Goal: Task Accomplishment & Management: Use online tool/utility

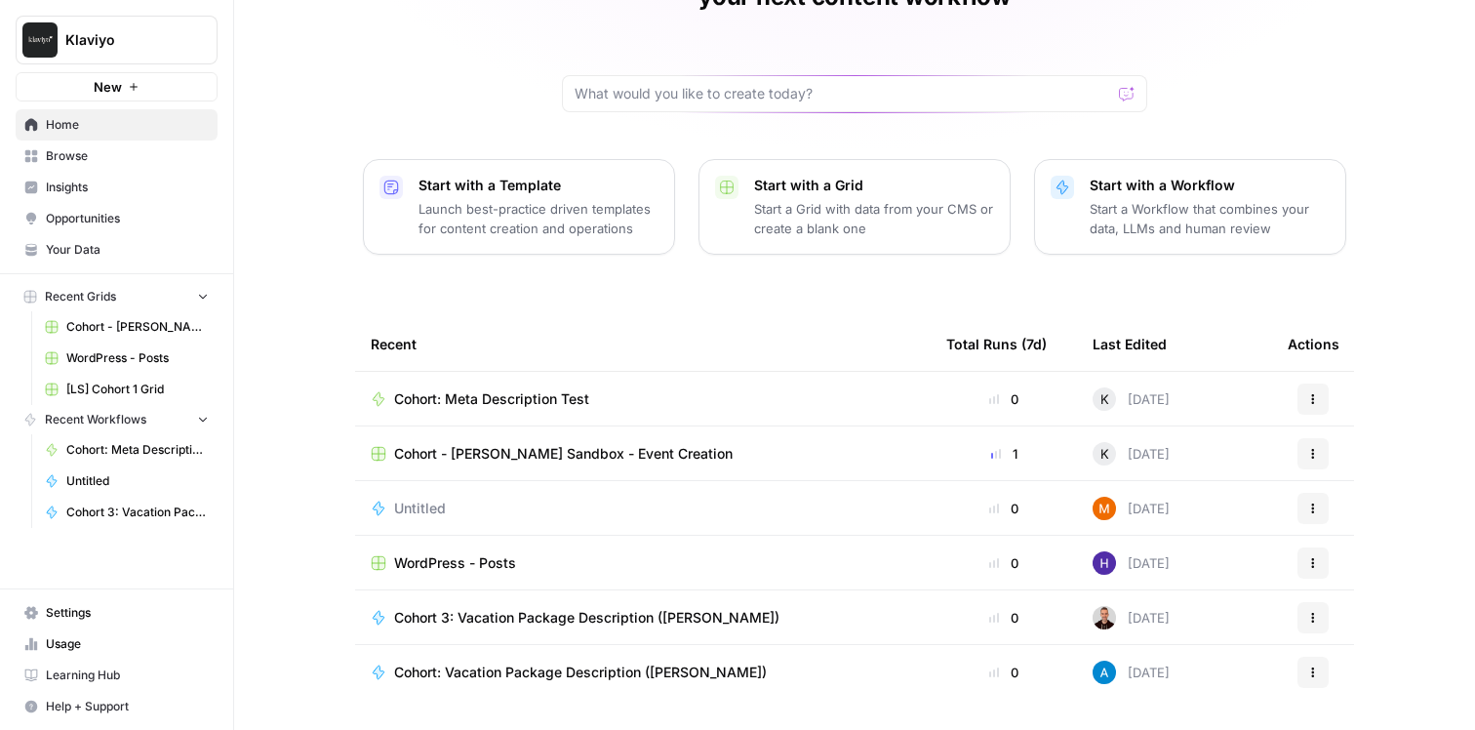
scroll to position [149, 0]
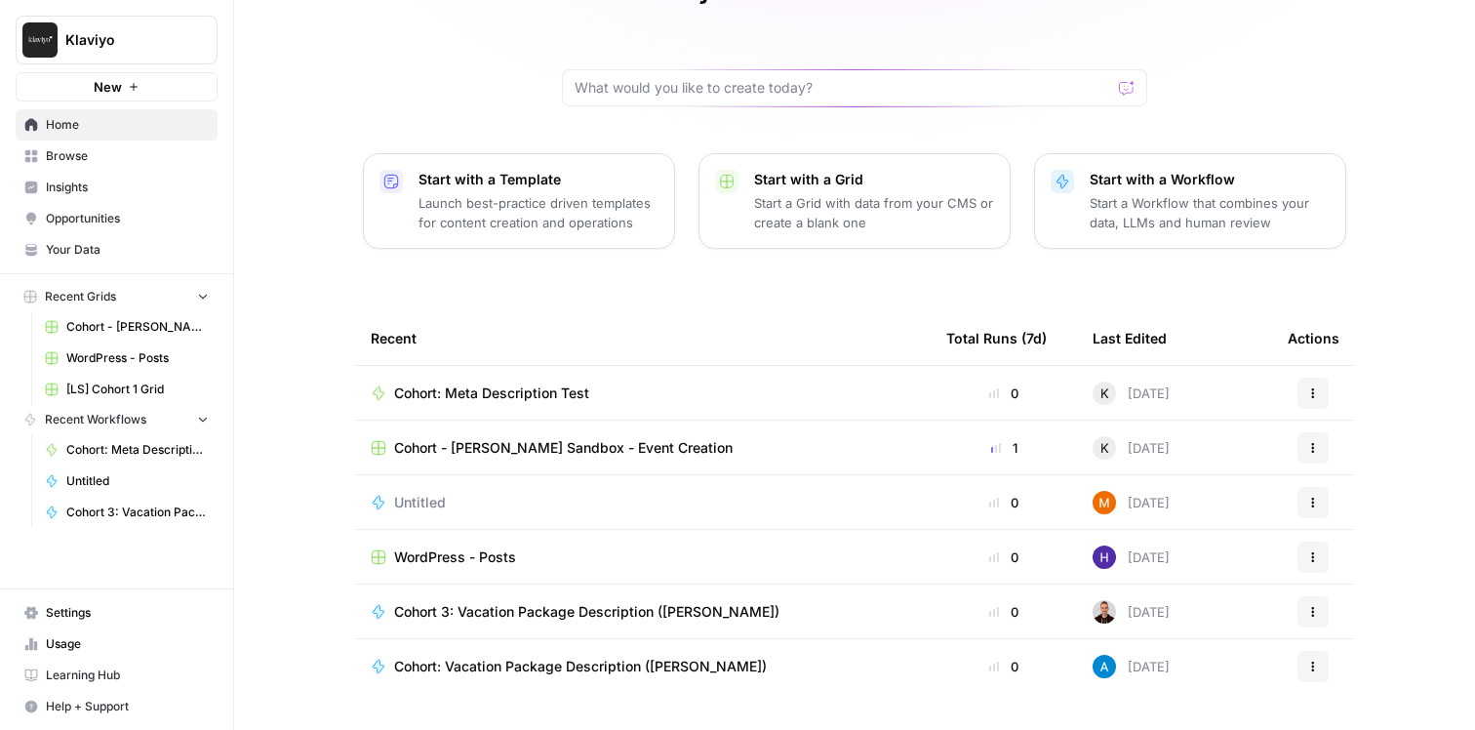
click at [519, 383] on span "Cohort: Meta Description Test" at bounding box center [491, 393] width 195 height 20
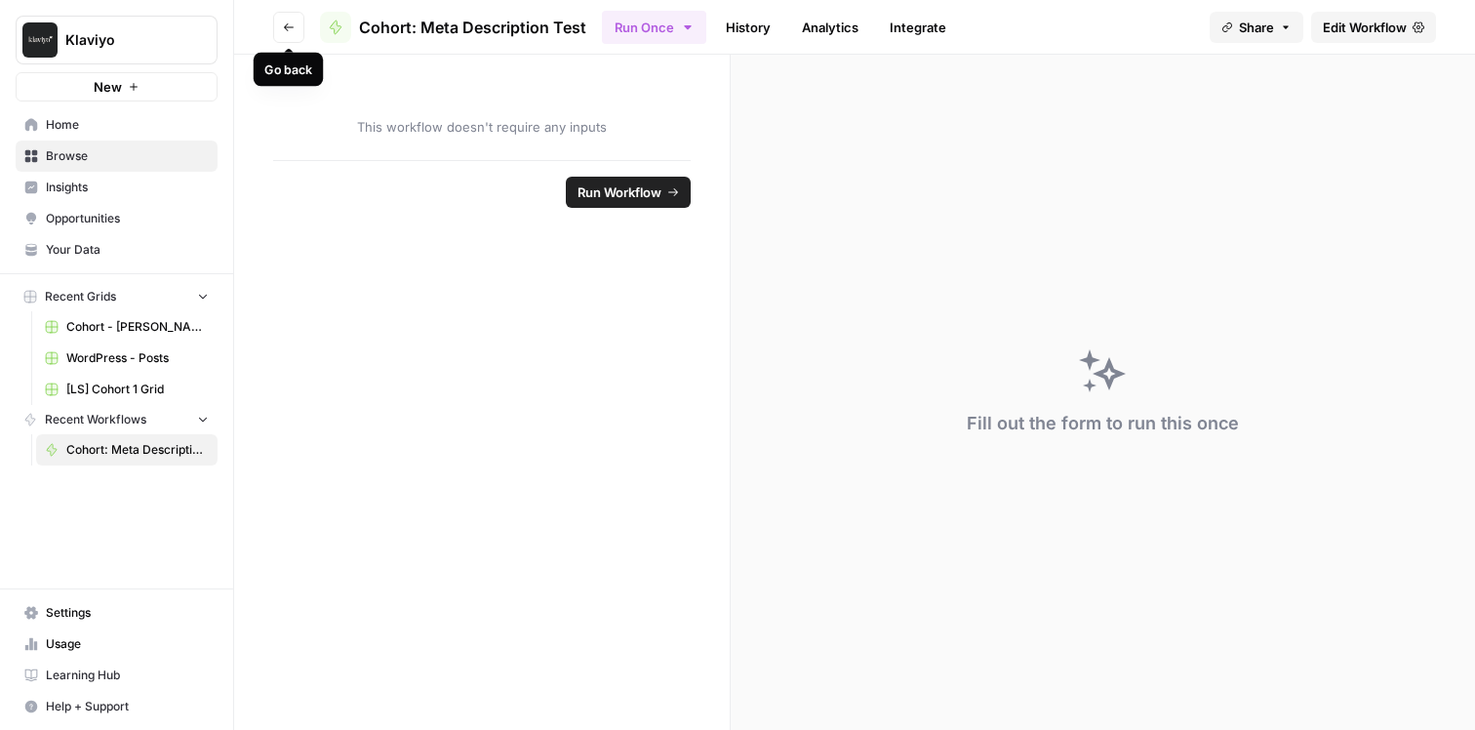
click at [284, 32] on button "Go back" at bounding box center [288, 27] width 31 height 31
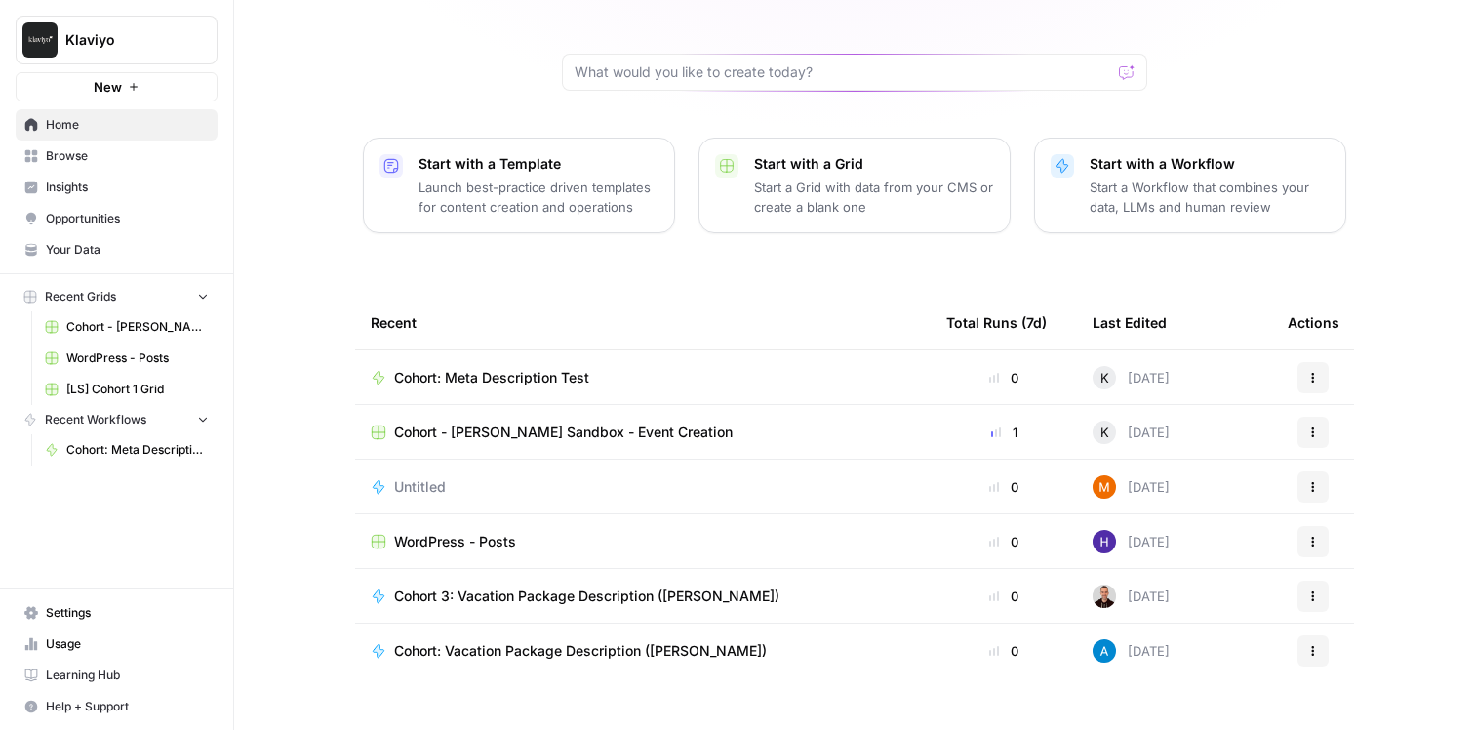
scroll to position [168, 0]
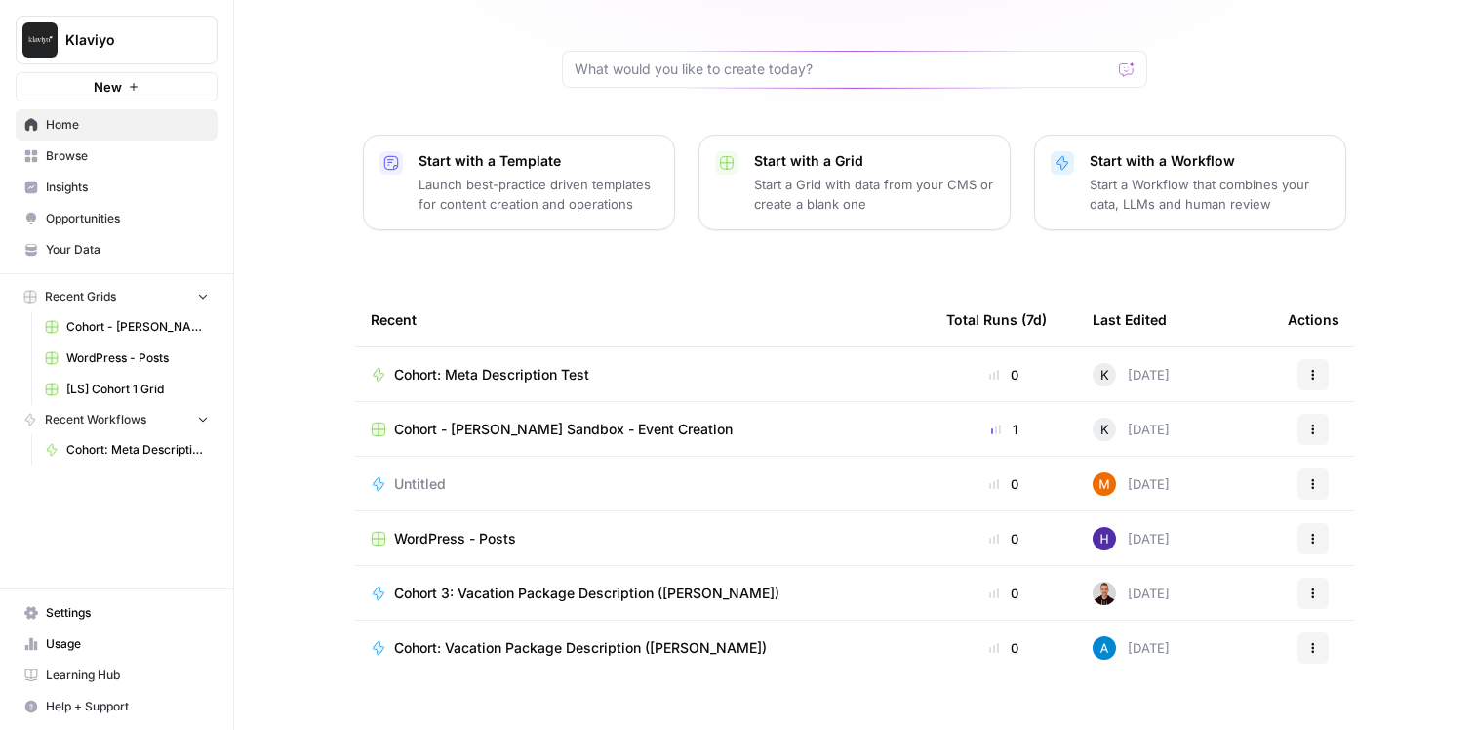
click at [618, 419] on span "Cohort - [PERSON_NAME] Sandbox - Event Creation" at bounding box center [563, 429] width 339 height 20
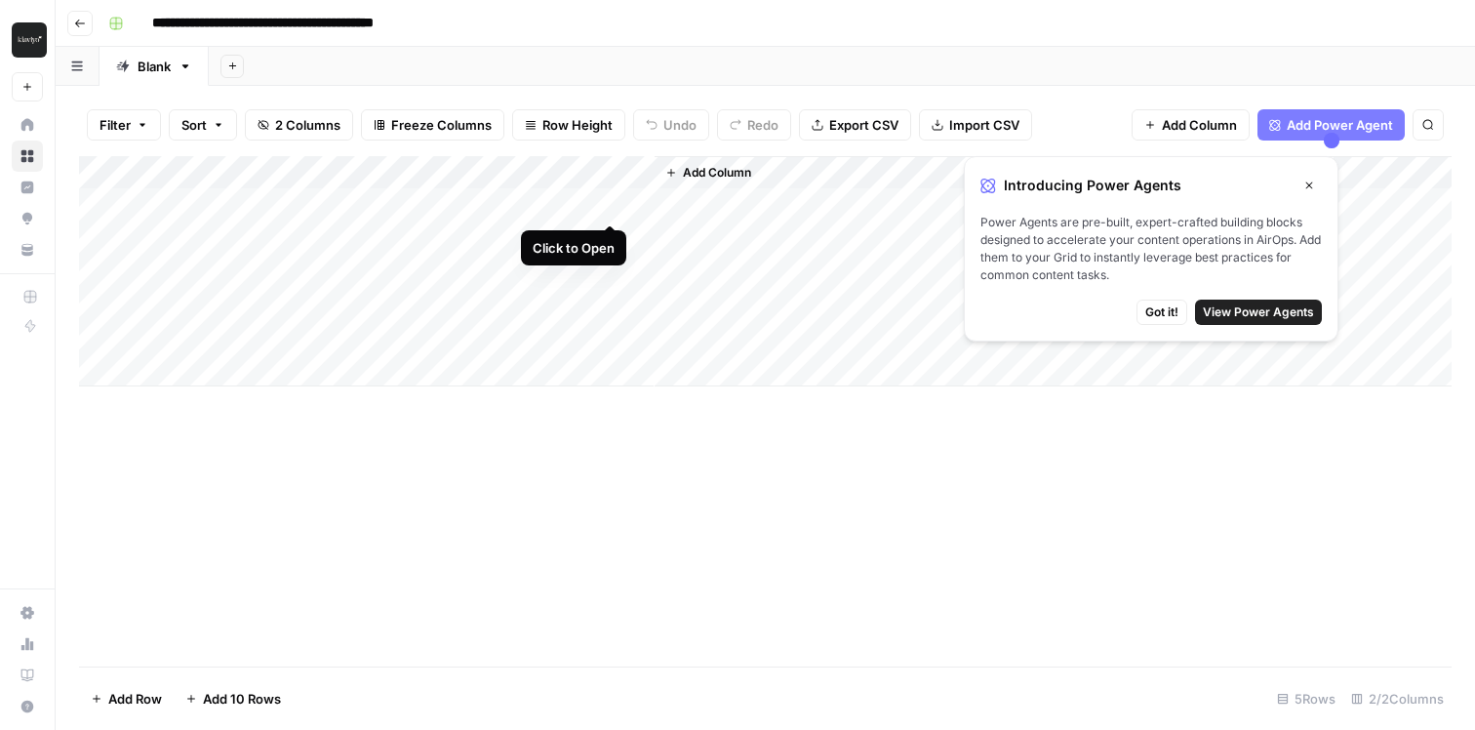
click at [609, 203] on div "Add Column" at bounding box center [765, 271] width 1373 height 230
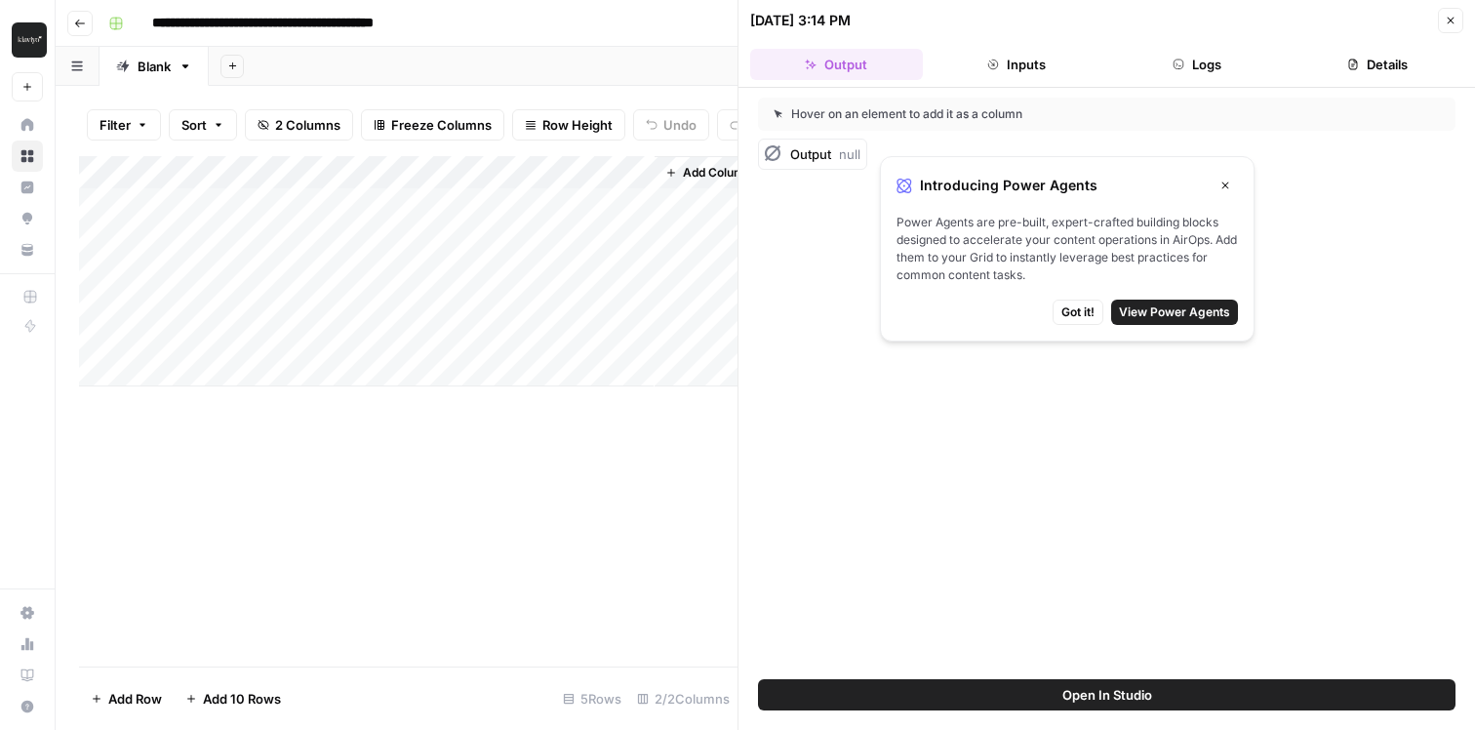
click at [1223, 196] on button "Close" at bounding box center [1225, 185] width 25 height 25
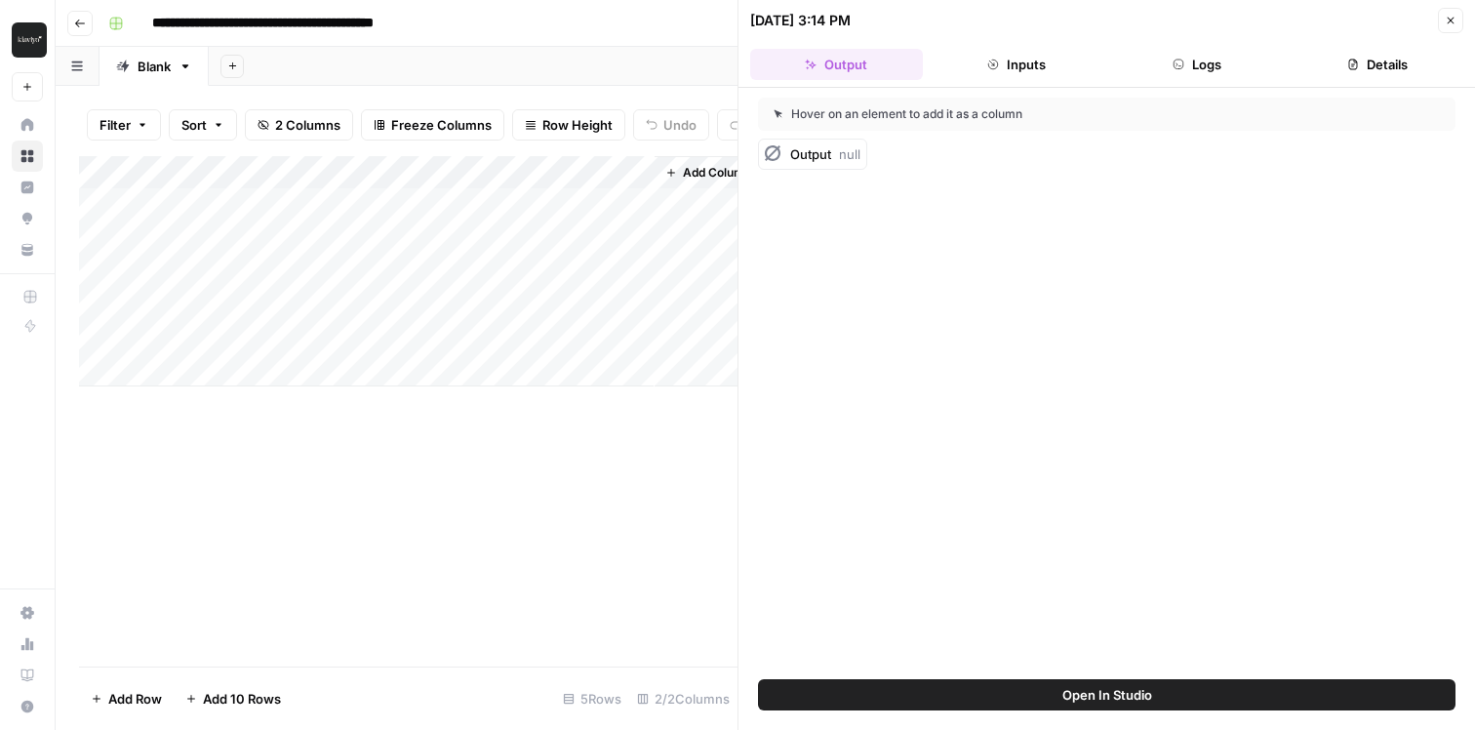
click at [1073, 73] on button "Inputs" at bounding box center [1017, 64] width 173 height 31
click at [1169, 71] on button "Logs" at bounding box center [1197, 64] width 173 height 31
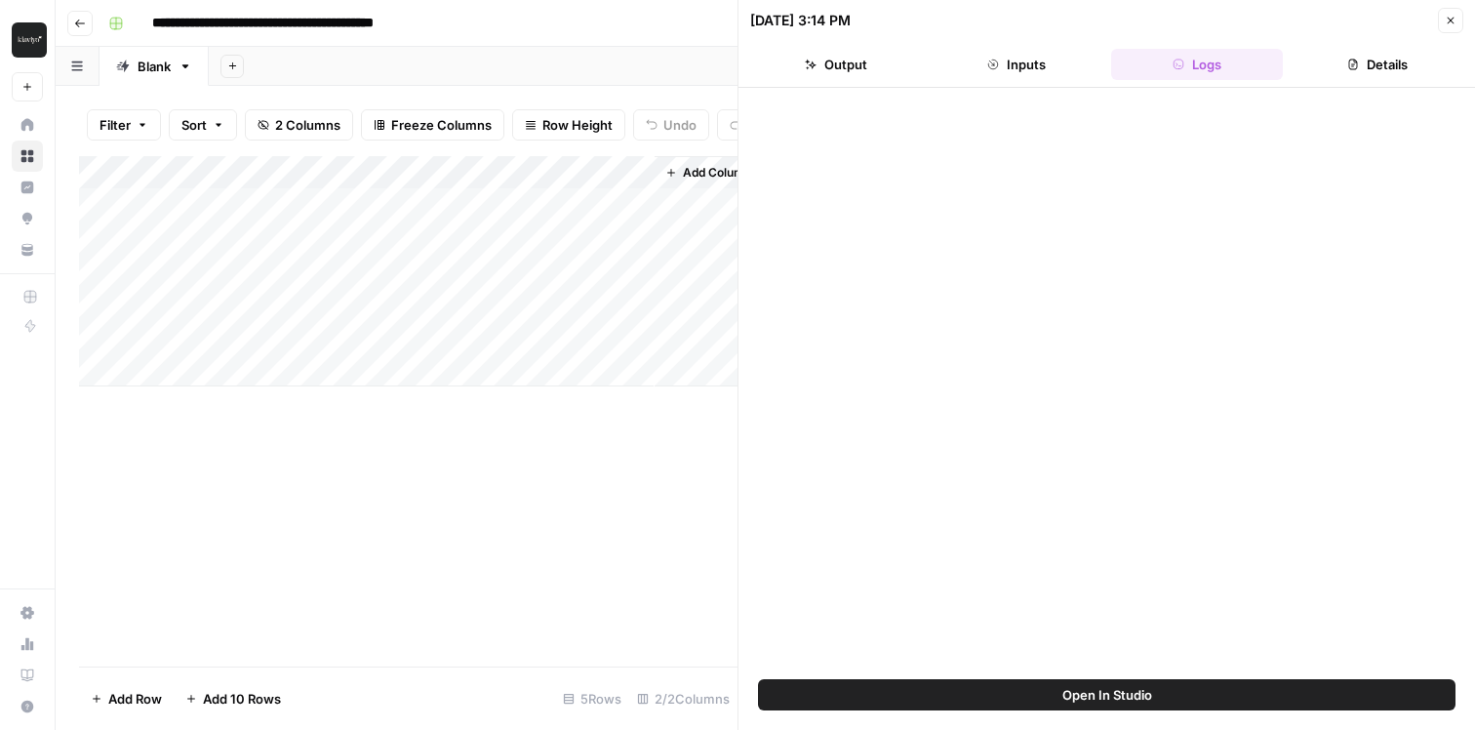
click at [466, 238] on div "Add Column" at bounding box center [408, 271] width 659 height 230
click at [469, 234] on div "Add Column" at bounding box center [408, 271] width 659 height 230
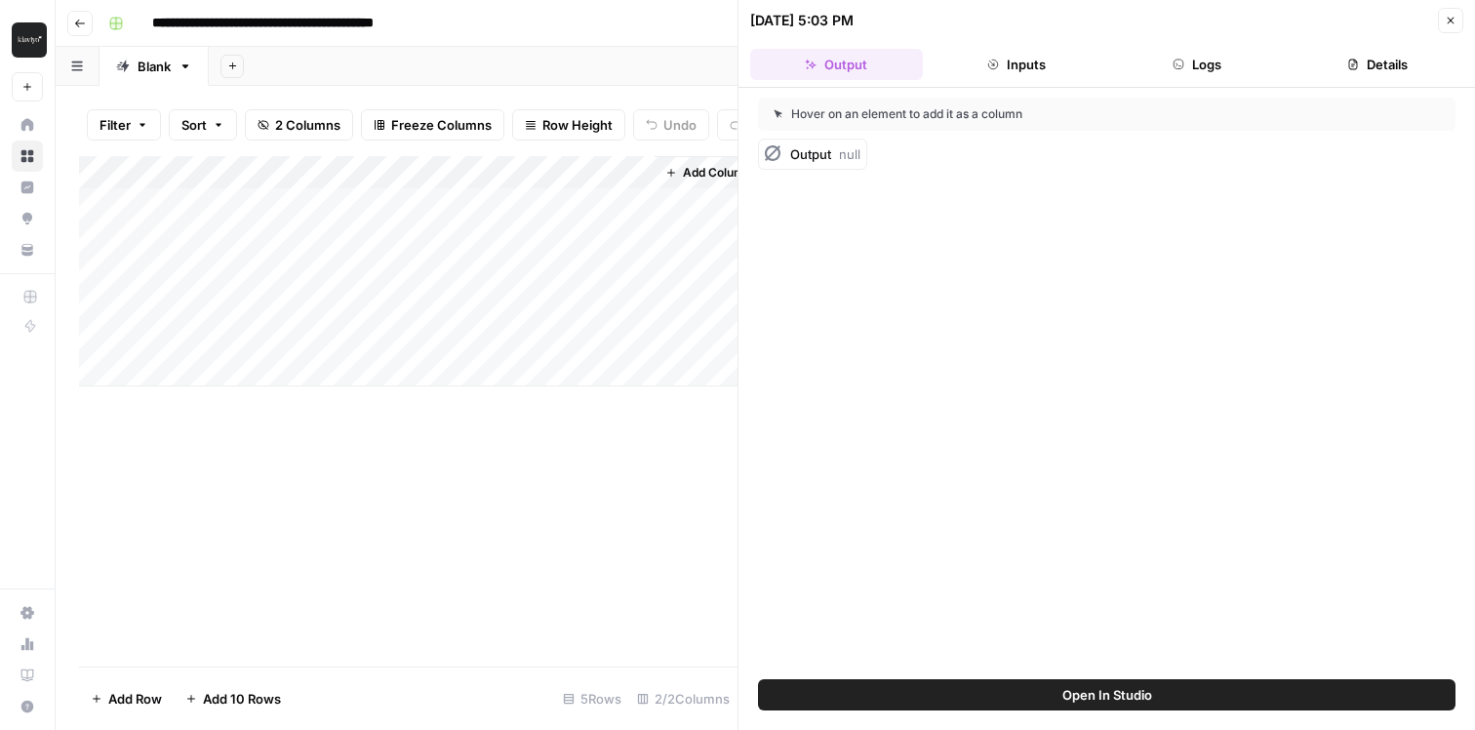
click at [79, 20] on icon "button" at bounding box center [80, 24] width 12 height 12
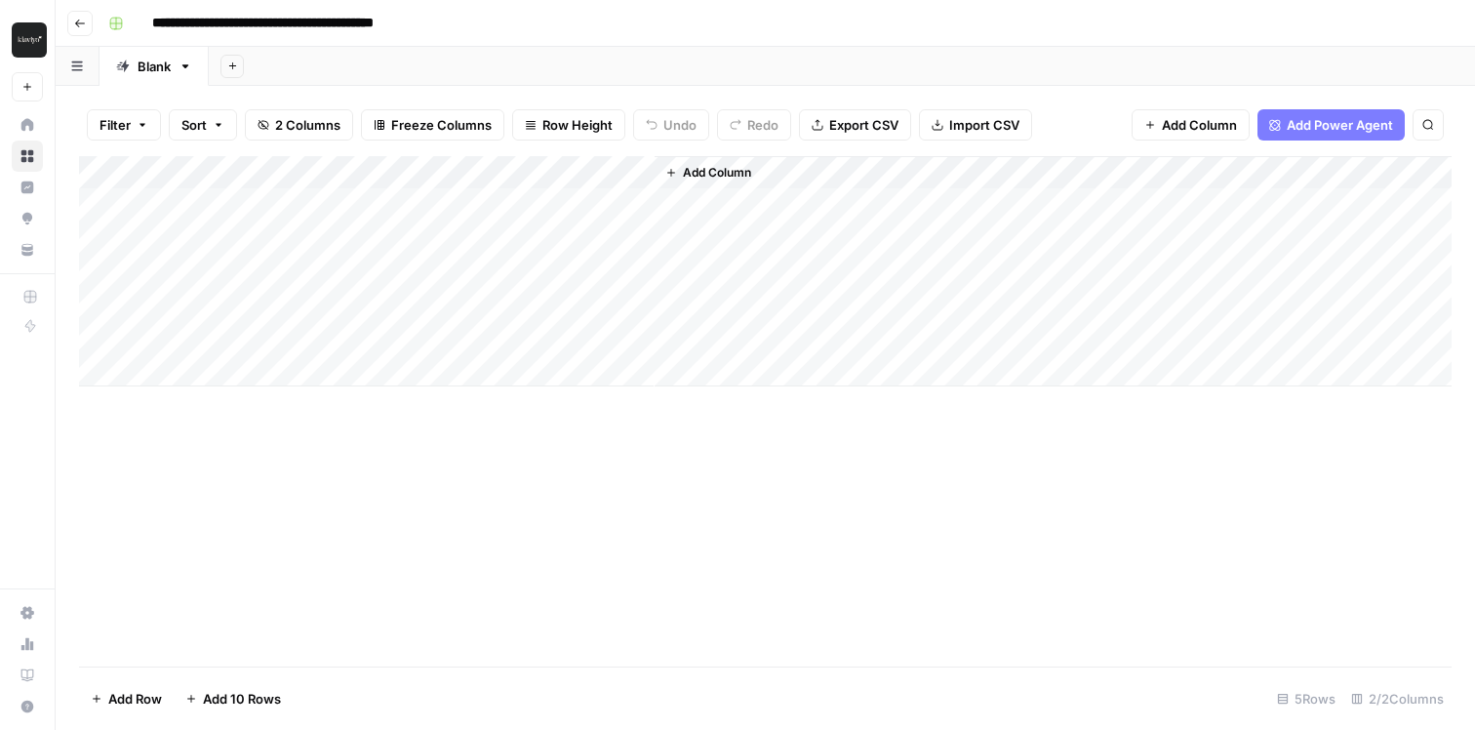
click at [79, 20] on icon "button" at bounding box center [80, 24] width 12 height 12
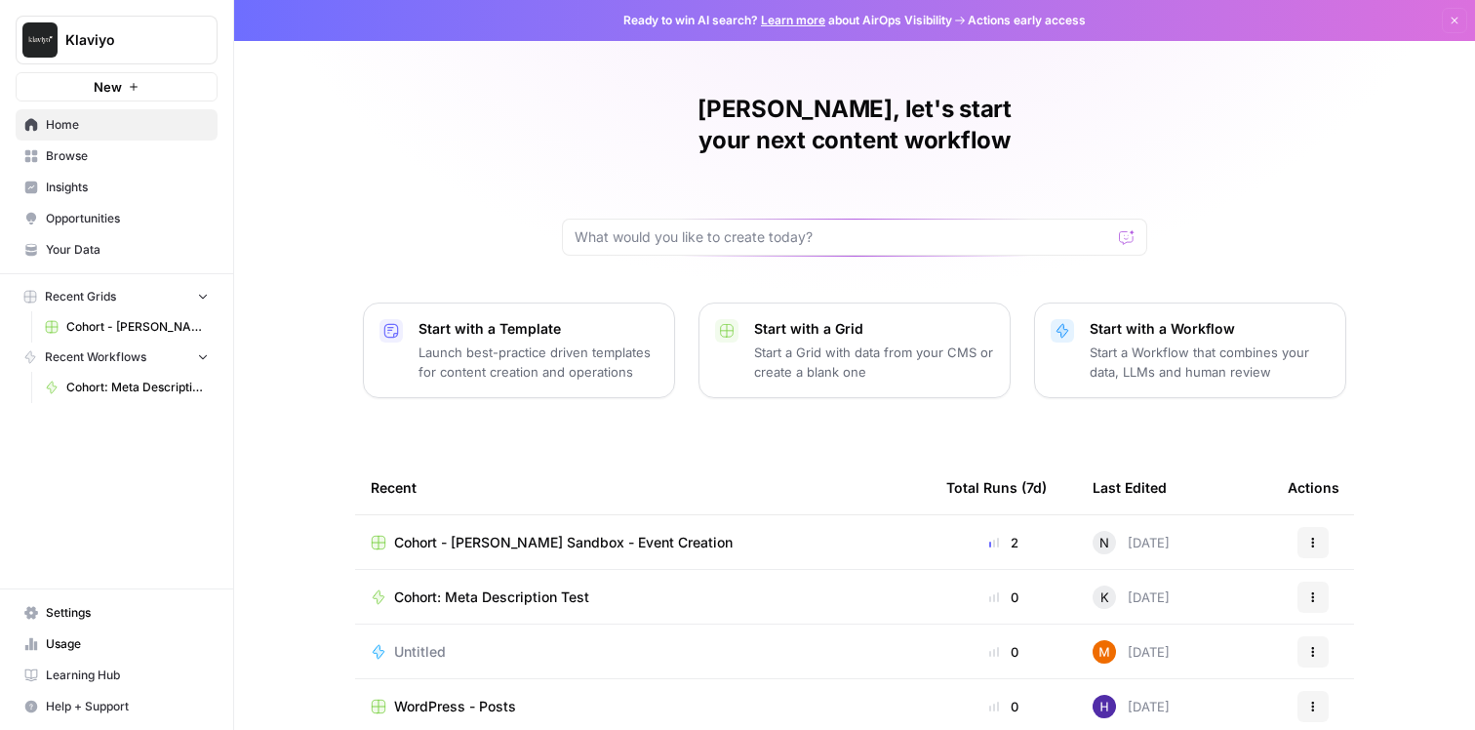
click at [210, 302] on button "Recent Grids" at bounding box center [117, 296] width 202 height 29
click at [196, 322] on icon "button" at bounding box center [203, 325] width 14 height 14
click at [98, 250] on span "Your Data" at bounding box center [127, 250] width 163 height 18
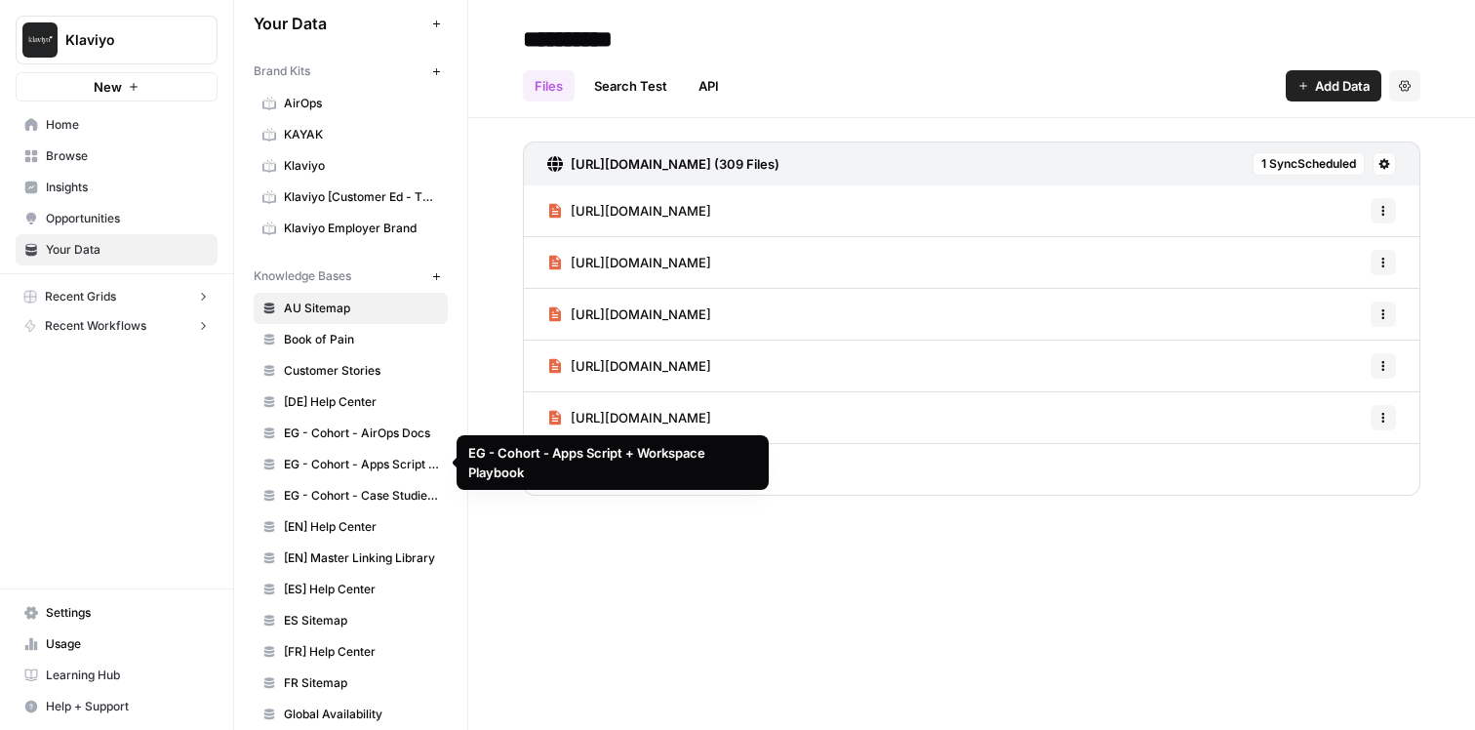
scroll to position [18, 0]
click at [308, 518] on span "[EN] Help Center" at bounding box center [361, 525] width 155 height 18
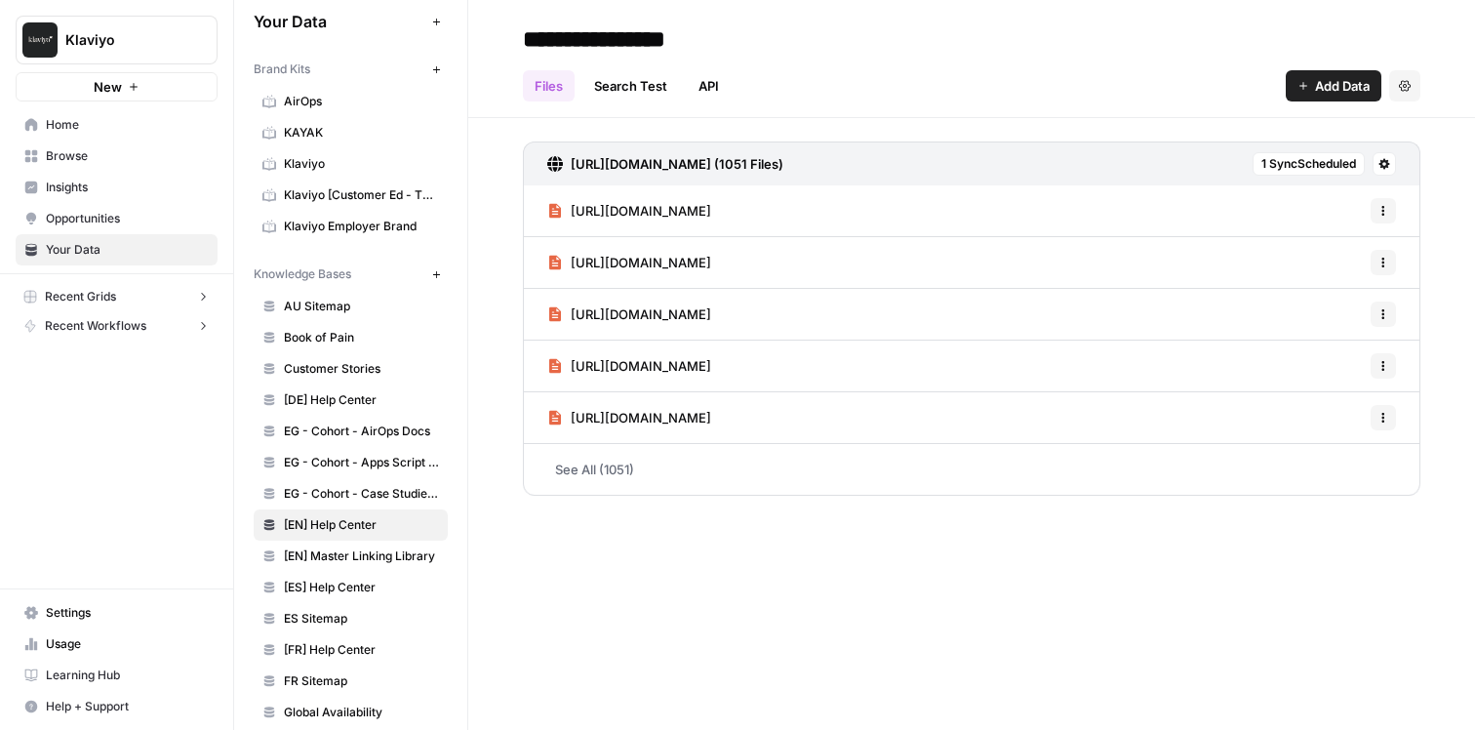
click at [576, 475] on link "See All (1051)" at bounding box center [972, 469] width 898 height 51
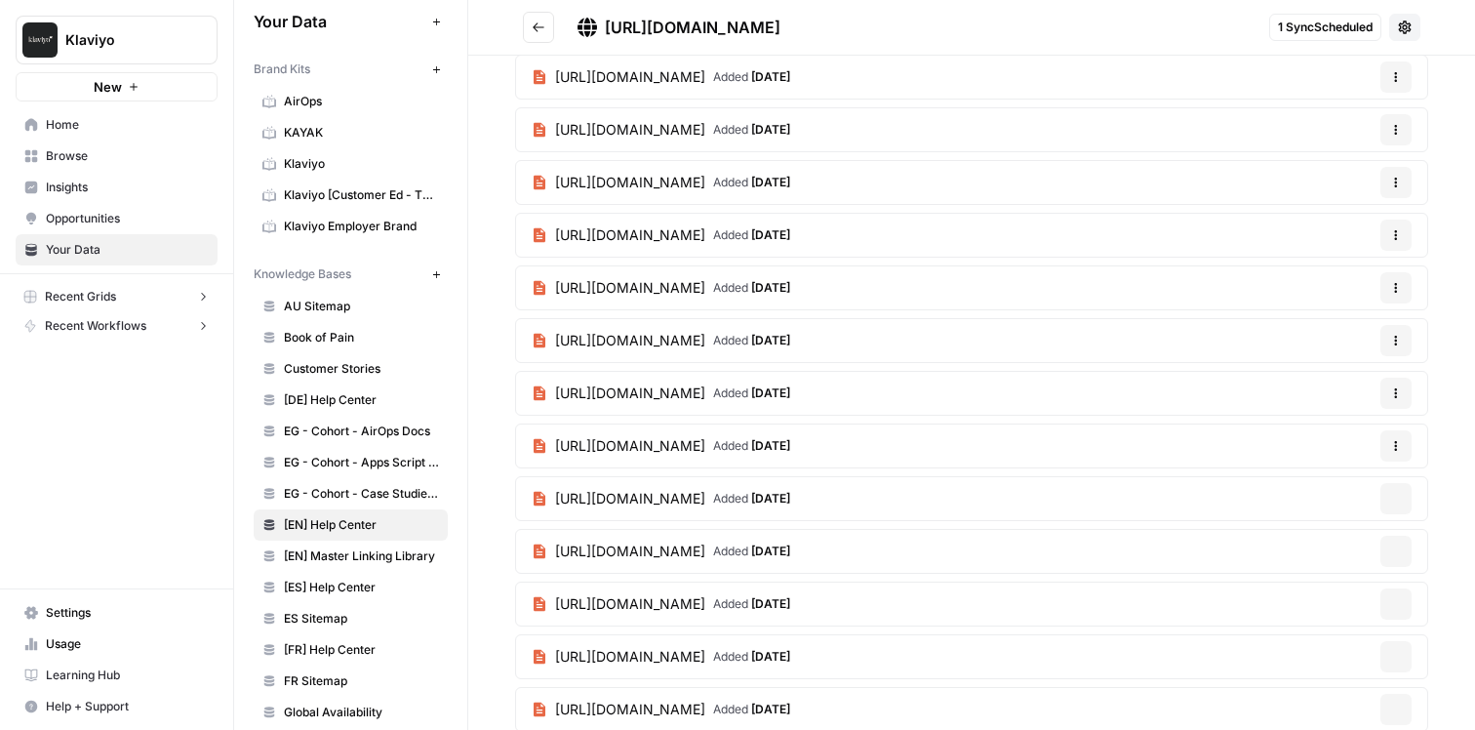
scroll to position [6011, 0]
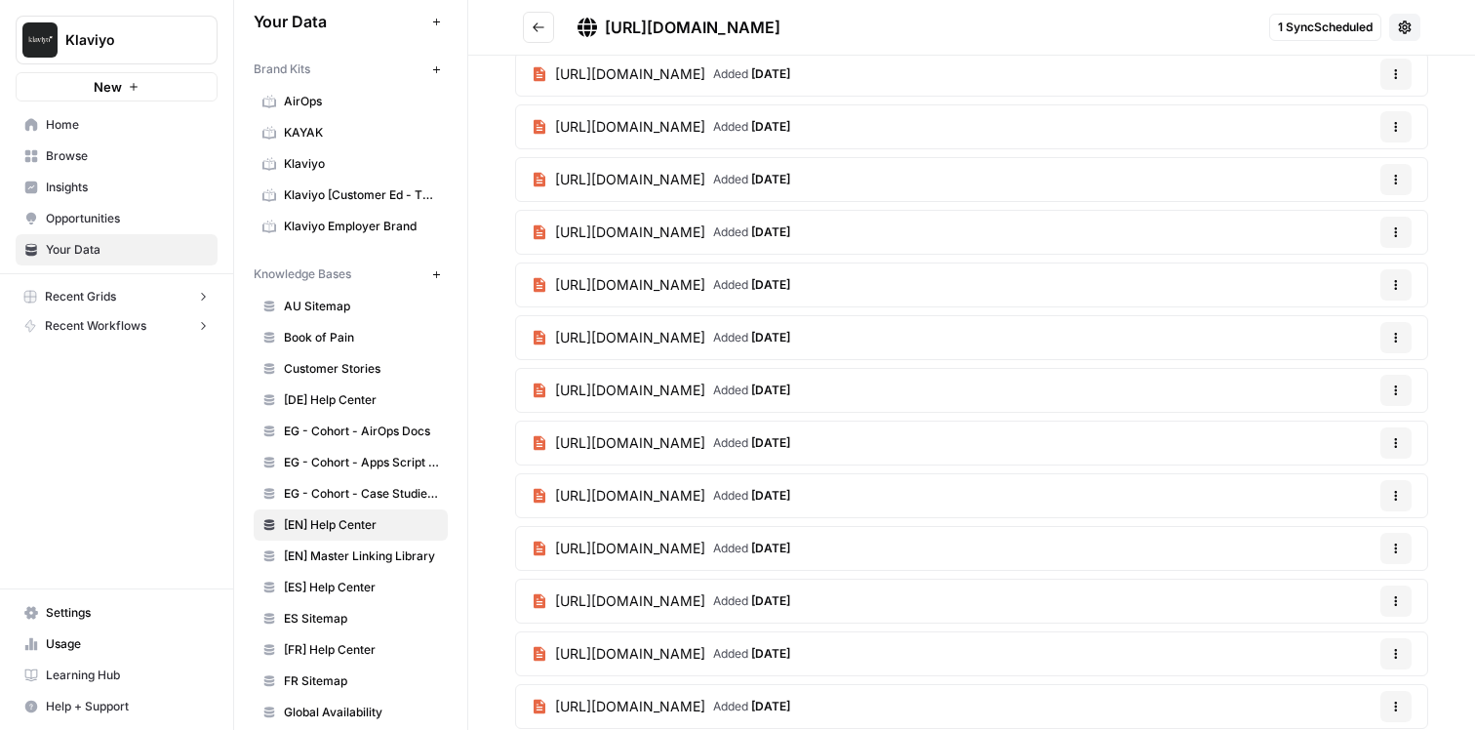
click at [642, 500] on span "[URL][DOMAIN_NAME]" at bounding box center [630, 496] width 150 height 20
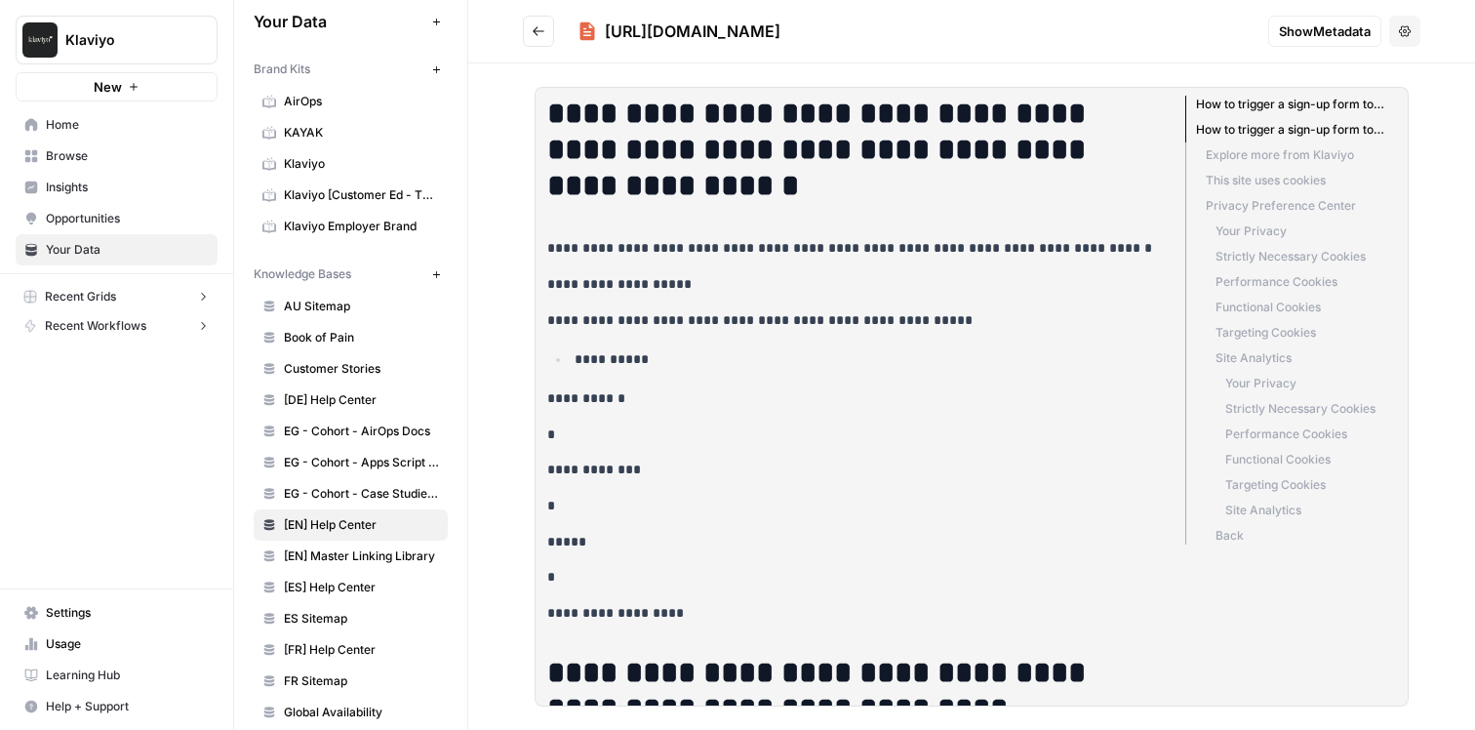
click at [543, 38] on button "Go back" at bounding box center [538, 31] width 31 height 31
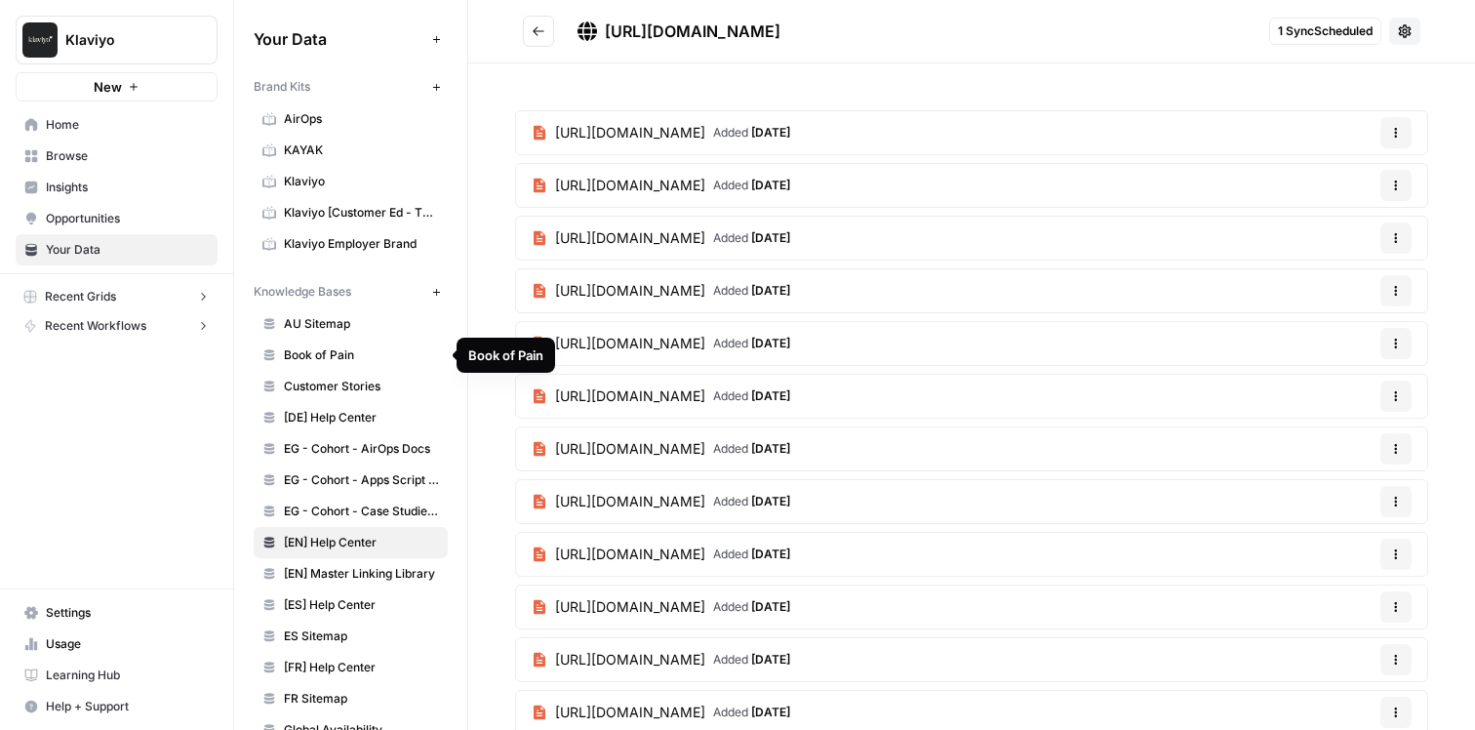
click at [341, 356] on span "Book of Pain" at bounding box center [361, 355] width 155 height 18
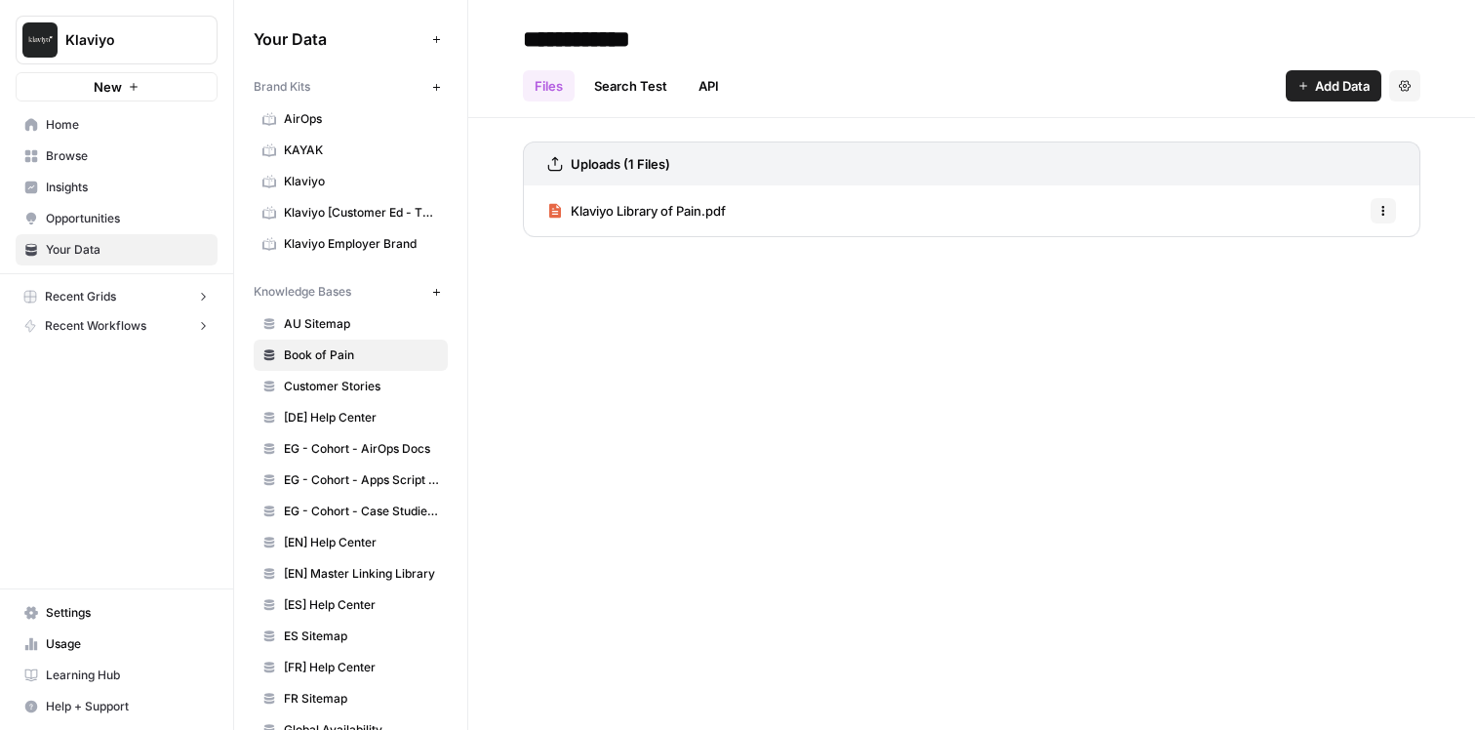
click at [623, 217] on span "Klaviyo Library of Pain.pdf" at bounding box center [648, 211] width 155 height 20
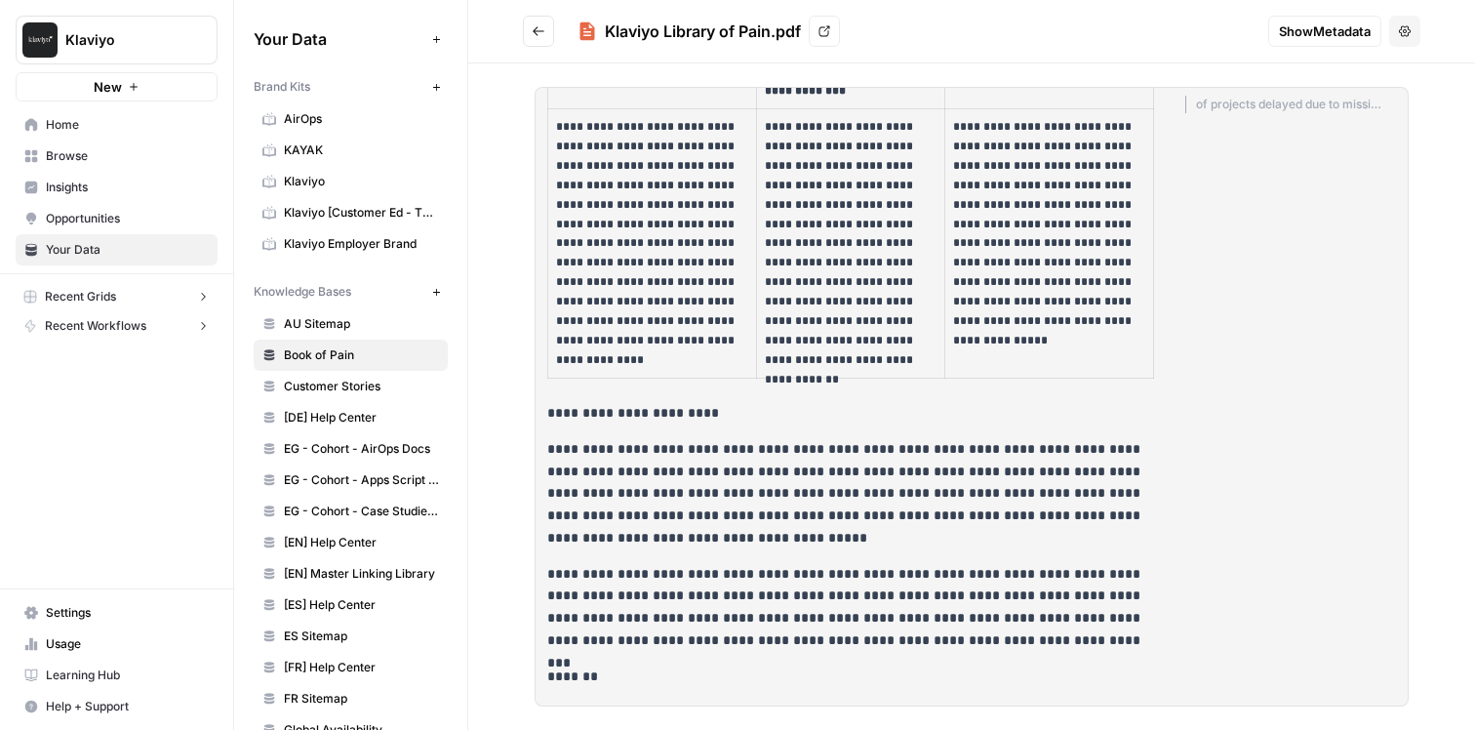
scroll to position [6008, 0]
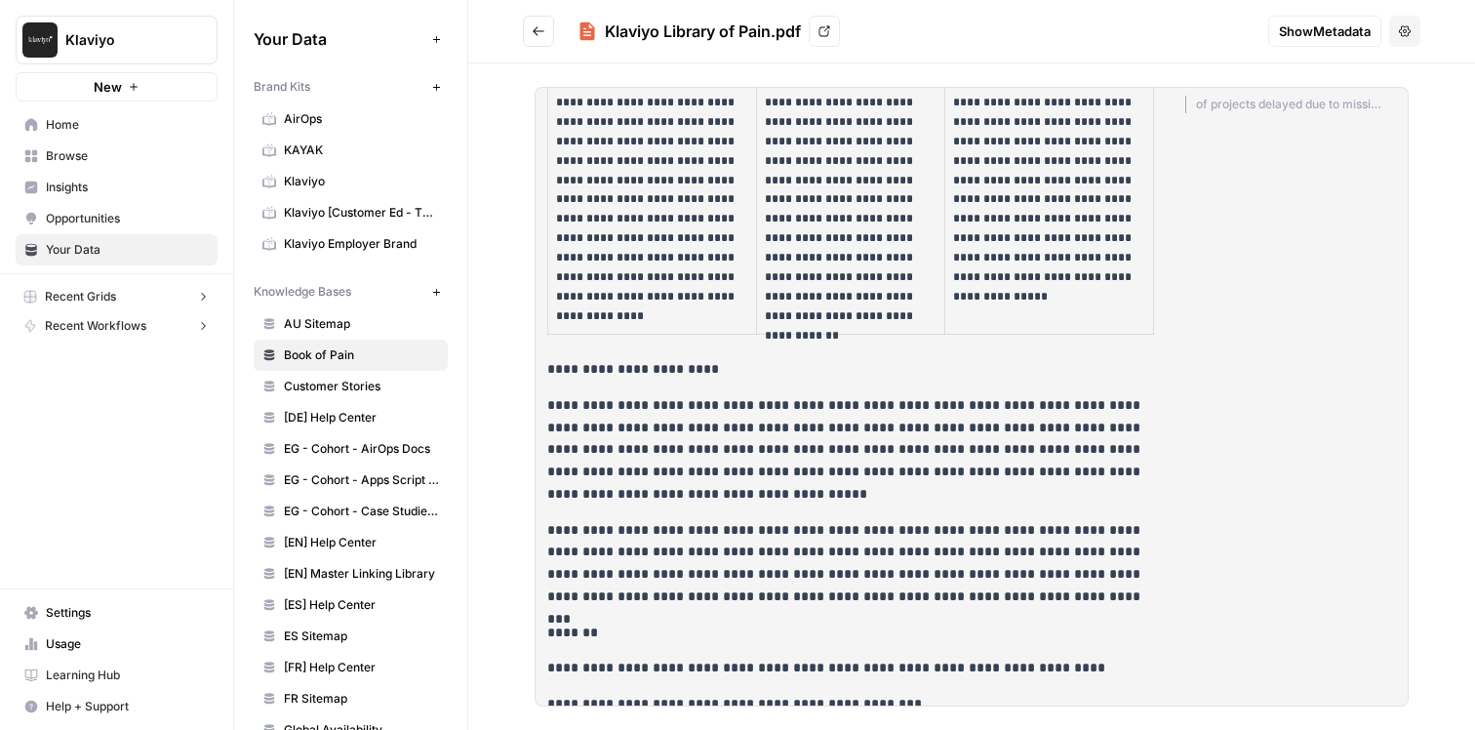
click at [113, 335] on button "Recent Workflows" at bounding box center [117, 325] width 202 height 29
click at [132, 353] on span "Cohort: Meta Description Test" at bounding box center [137, 356] width 142 height 18
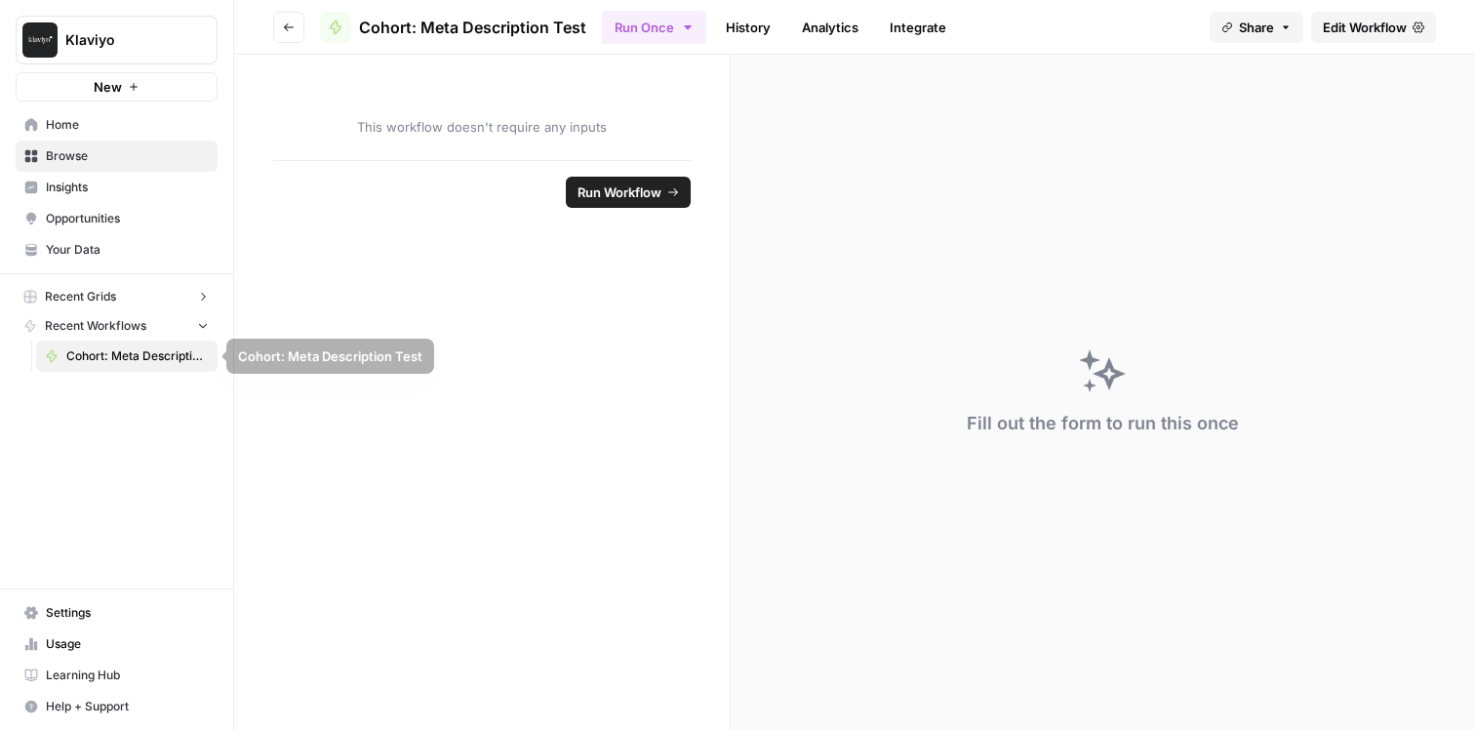
click at [150, 317] on button "Recent Workflows" at bounding box center [117, 325] width 202 height 29
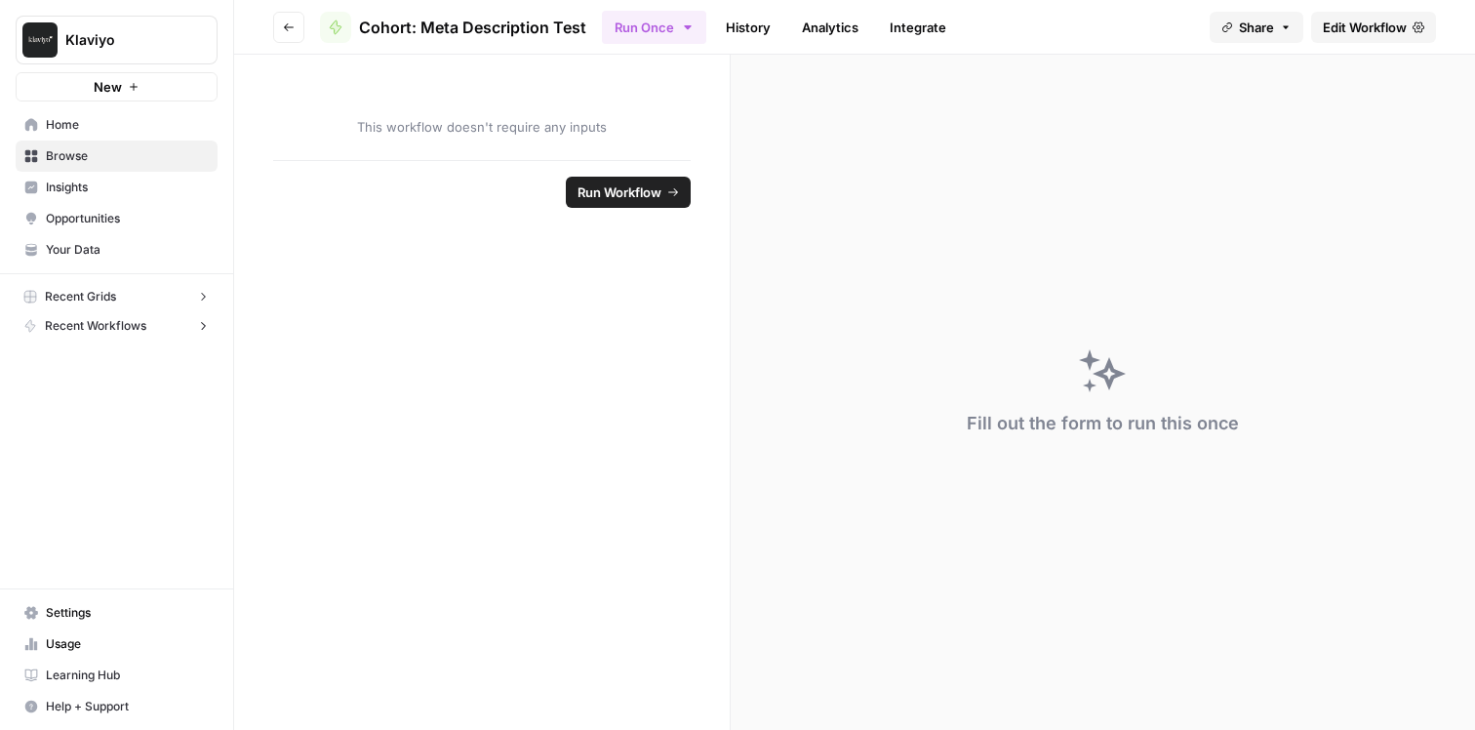
click at [150, 303] on button "Recent Grids" at bounding box center [117, 296] width 202 height 29
click at [136, 326] on span "Cohort - [PERSON_NAME] Sandbox - Event Creation" at bounding box center [137, 327] width 142 height 18
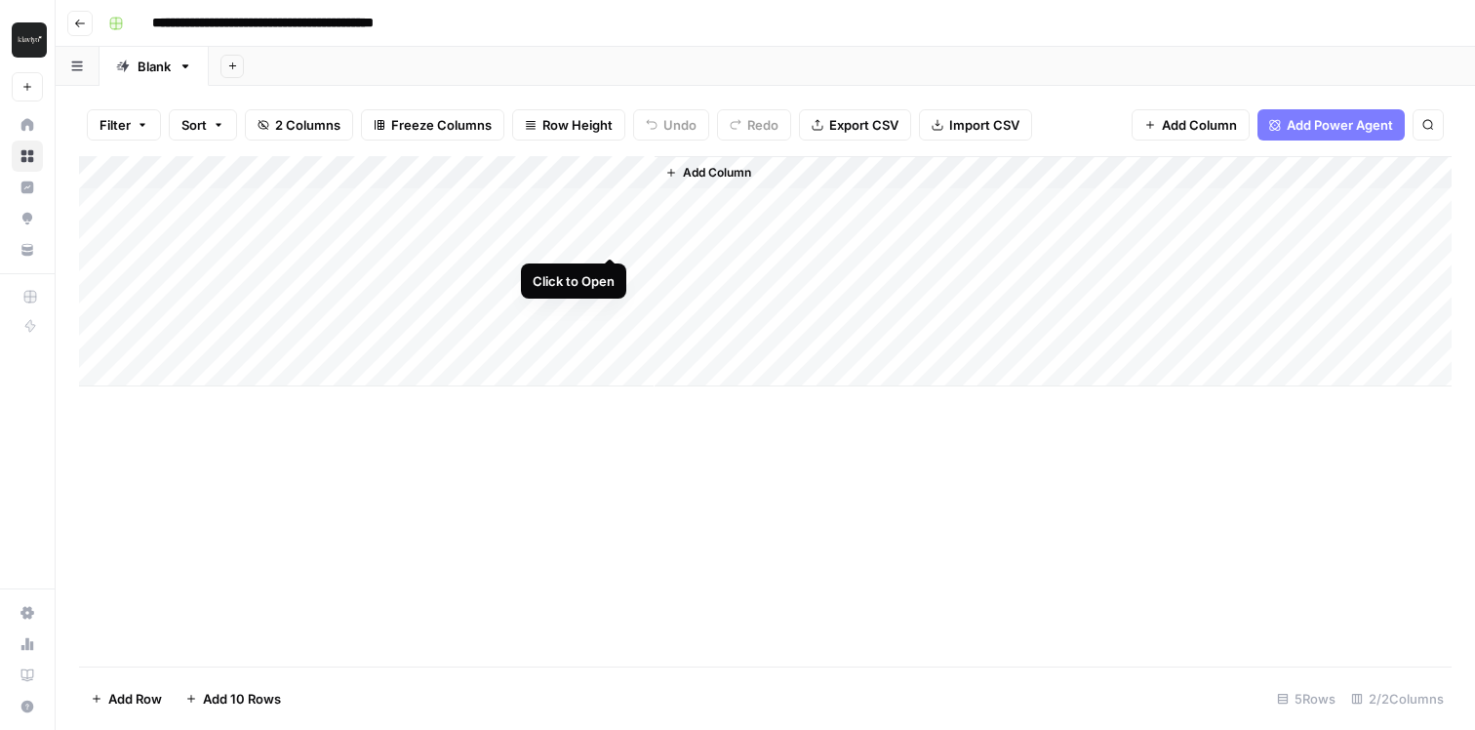
click at [605, 234] on div "Add Column" at bounding box center [765, 271] width 1373 height 230
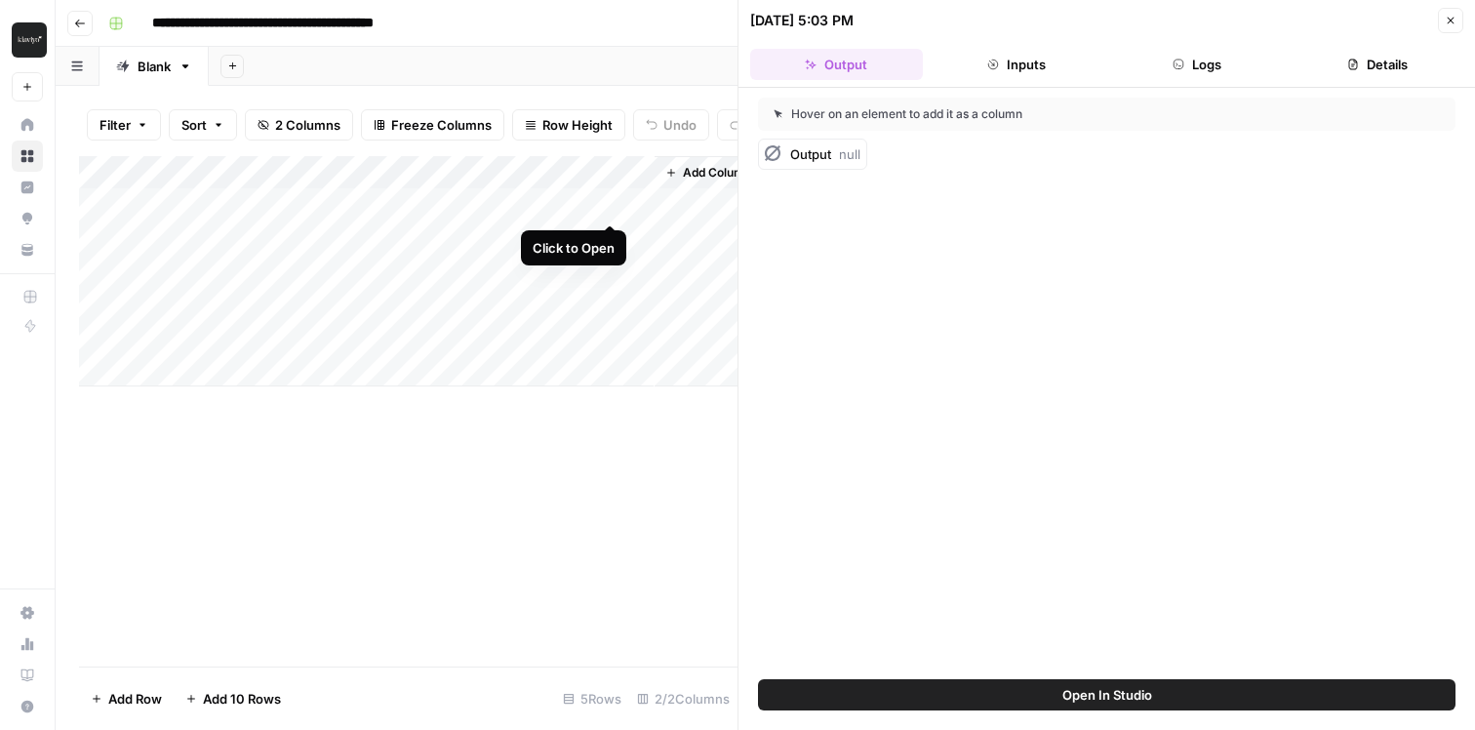
click at [606, 204] on div "Add Column" at bounding box center [408, 271] width 659 height 230
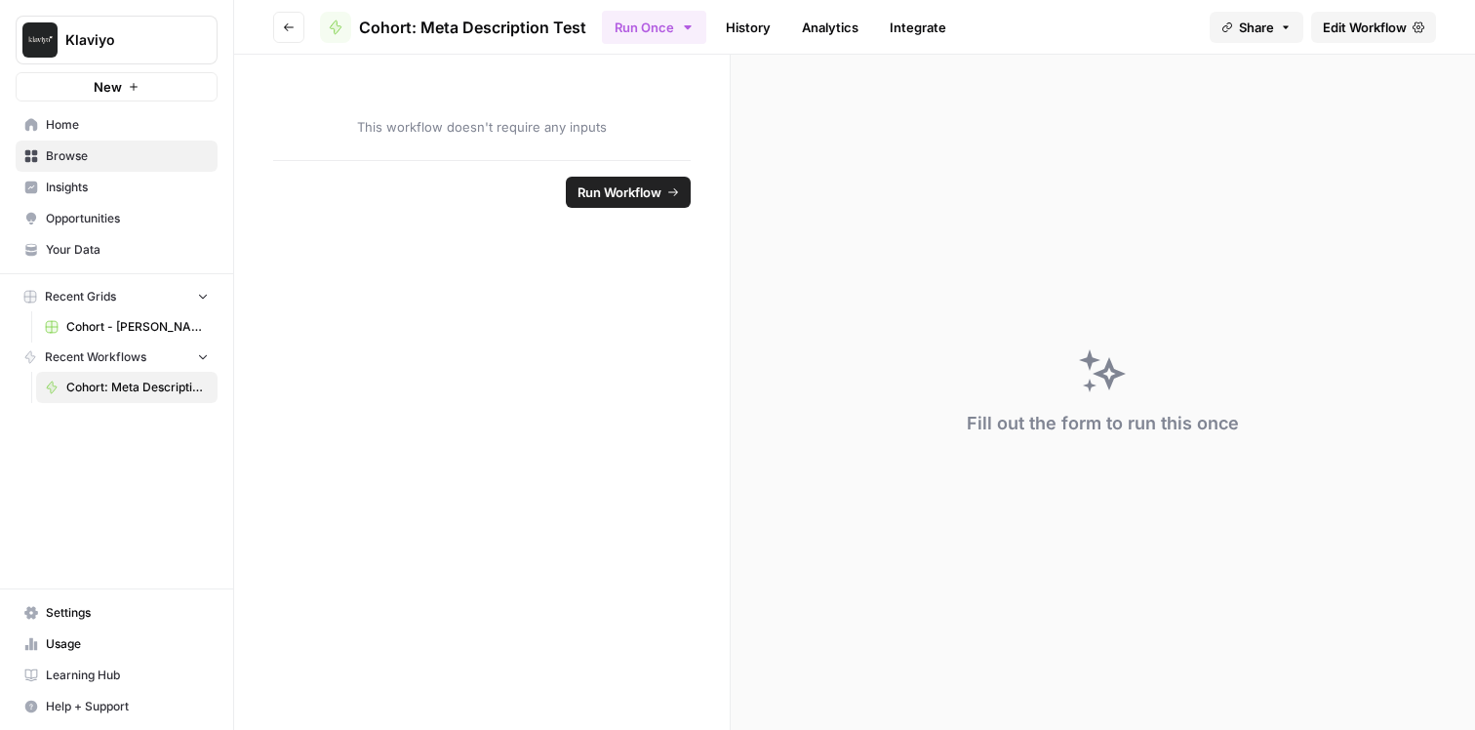
click at [160, 124] on span "Home" at bounding box center [127, 125] width 163 height 18
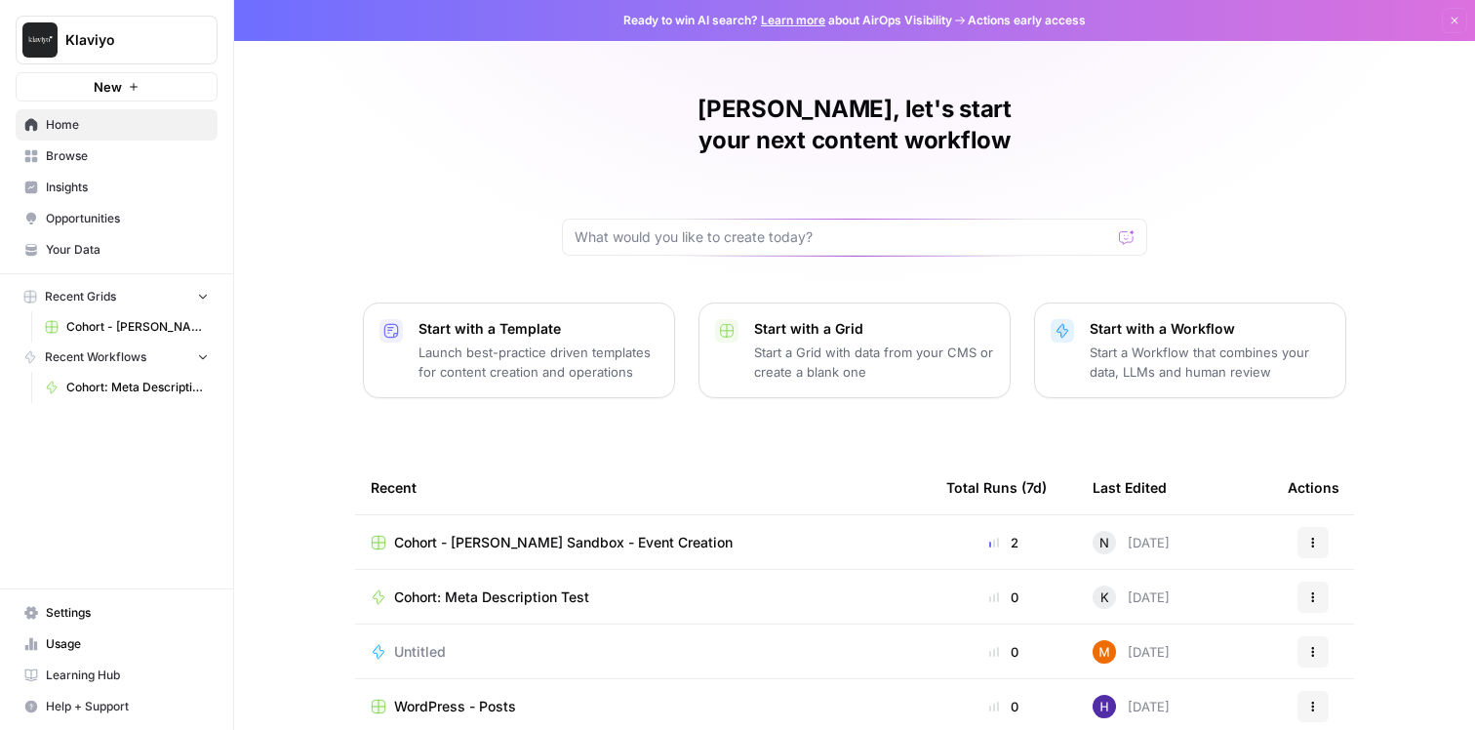
click at [1205, 319] on div "Start with a Workflow Start a Workflow that combines your data, LLMs and human …" at bounding box center [1210, 350] width 240 height 62
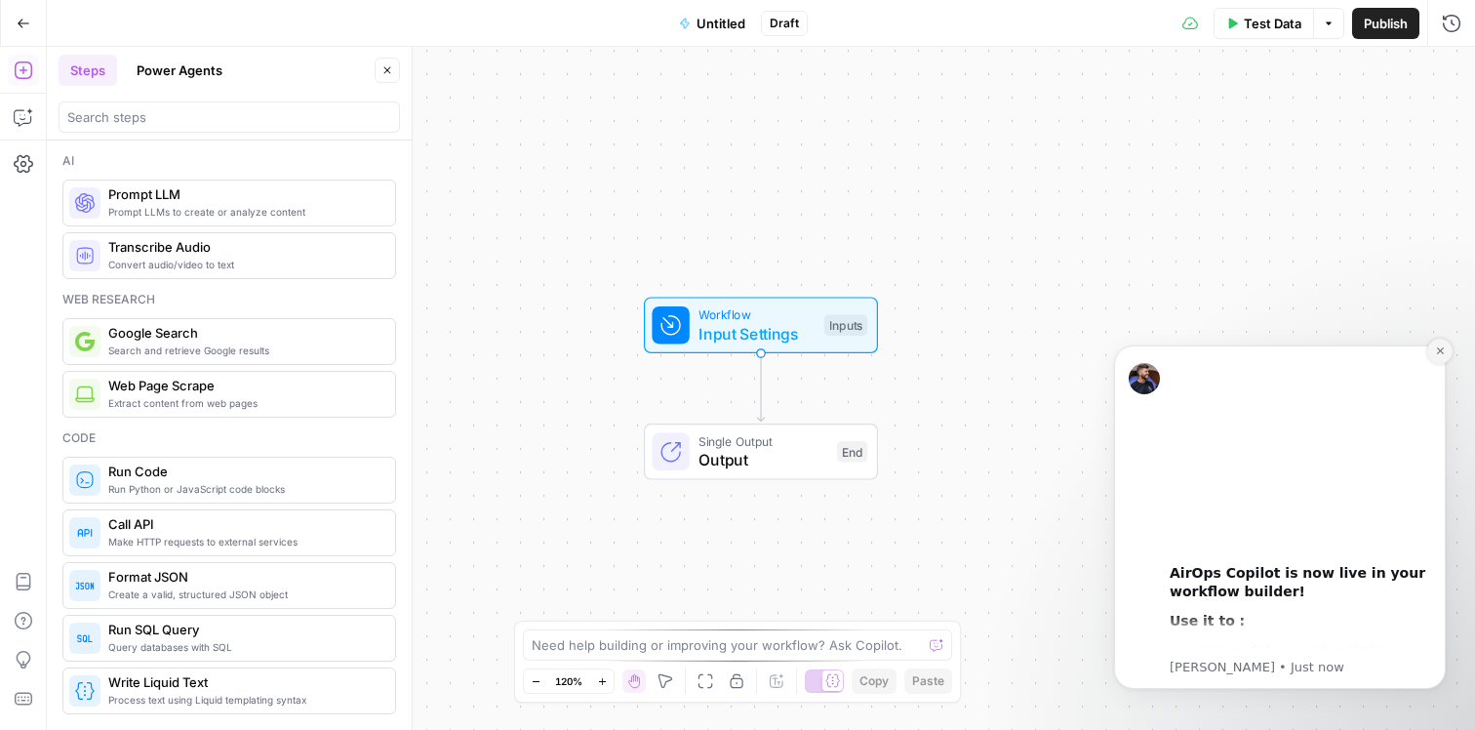
click at [1437, 352] on icon "Dismiss notification" at bounding box center [1440, 350] width 11 height 11
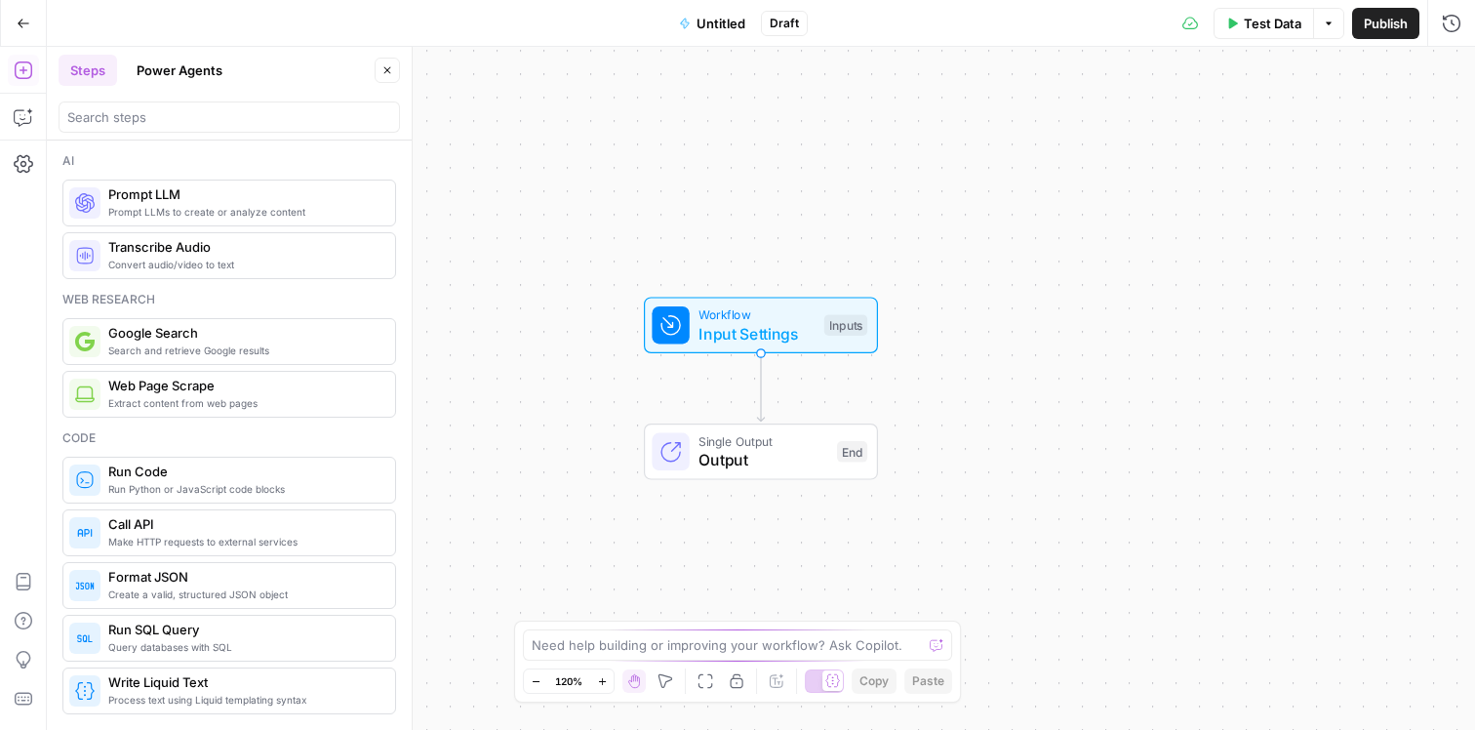
click at [749, 335] on span "Input Settings" at bounding box center [757, 333] width 116 height 23
click at [1231, 137] on span "Add Field" at bounding box center [1255, 133] width 57 height 20
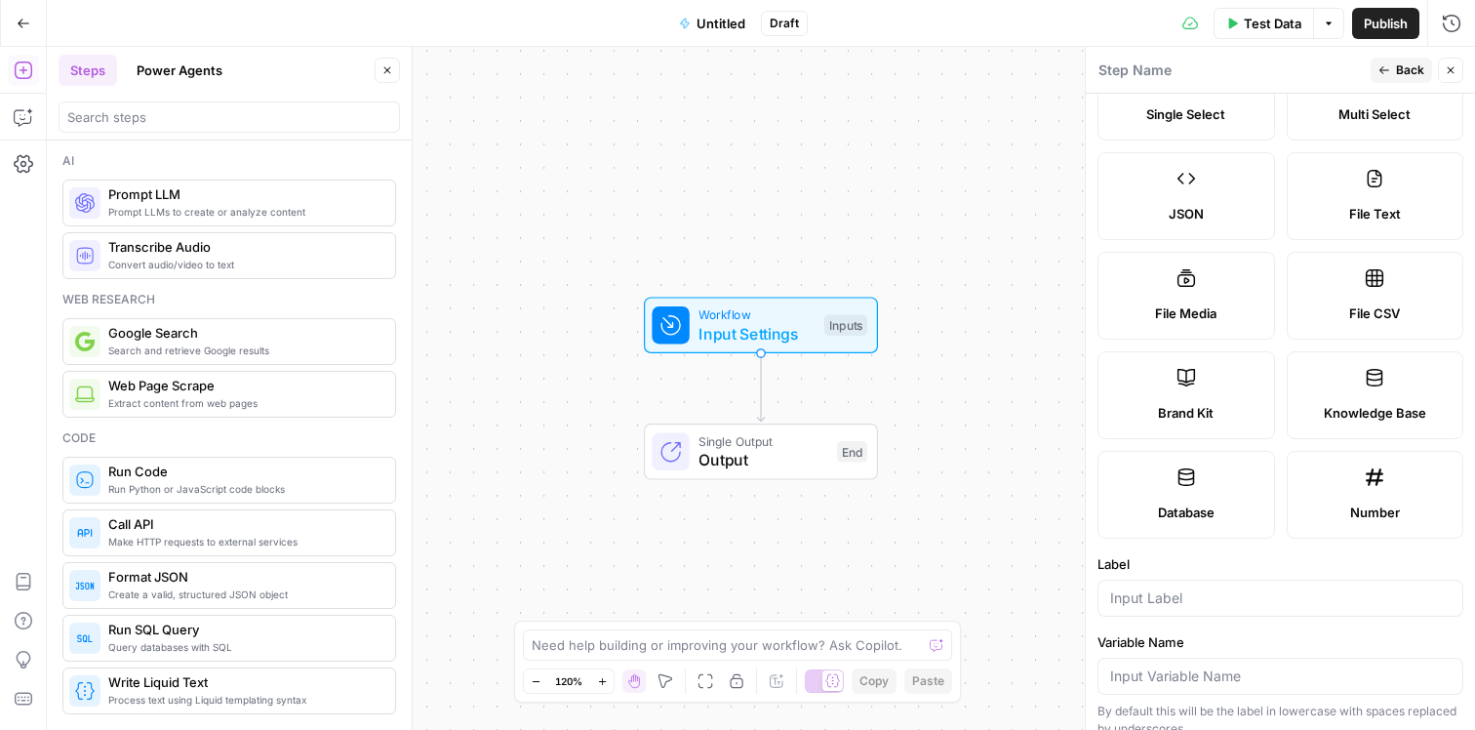
scroll to position [173, 0]
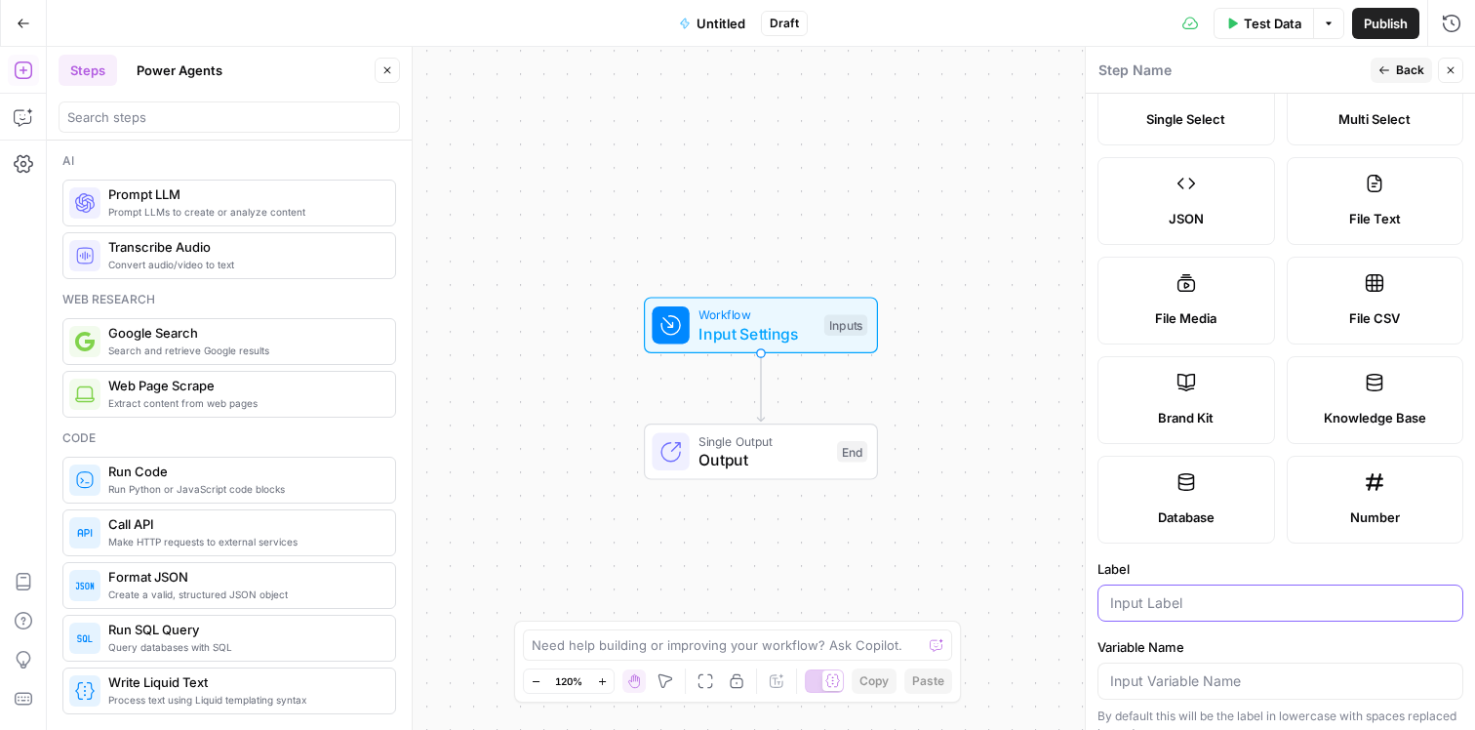
click at [1163, 601] on input "Label" at bounding box center [1280, 603] width 340 height 20
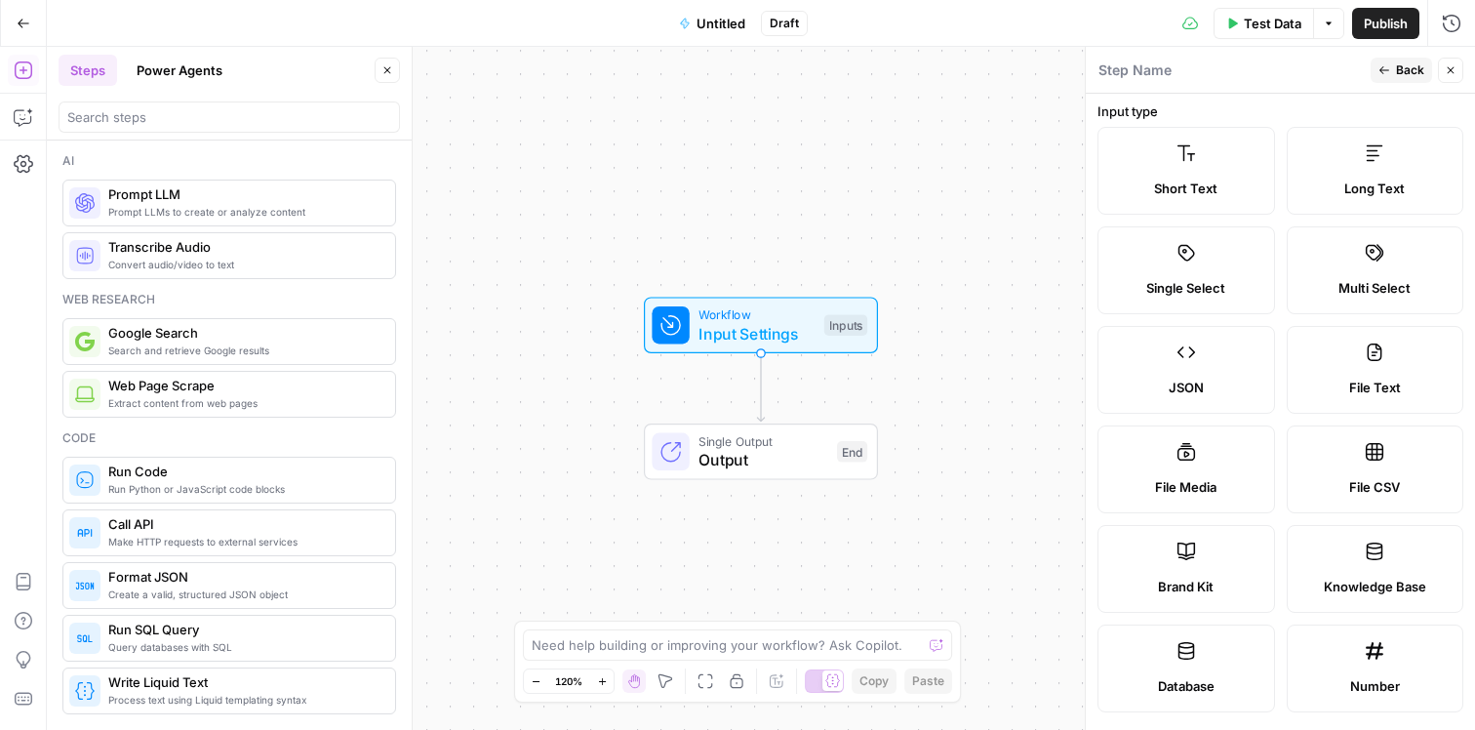
scroll to position [0, 0]
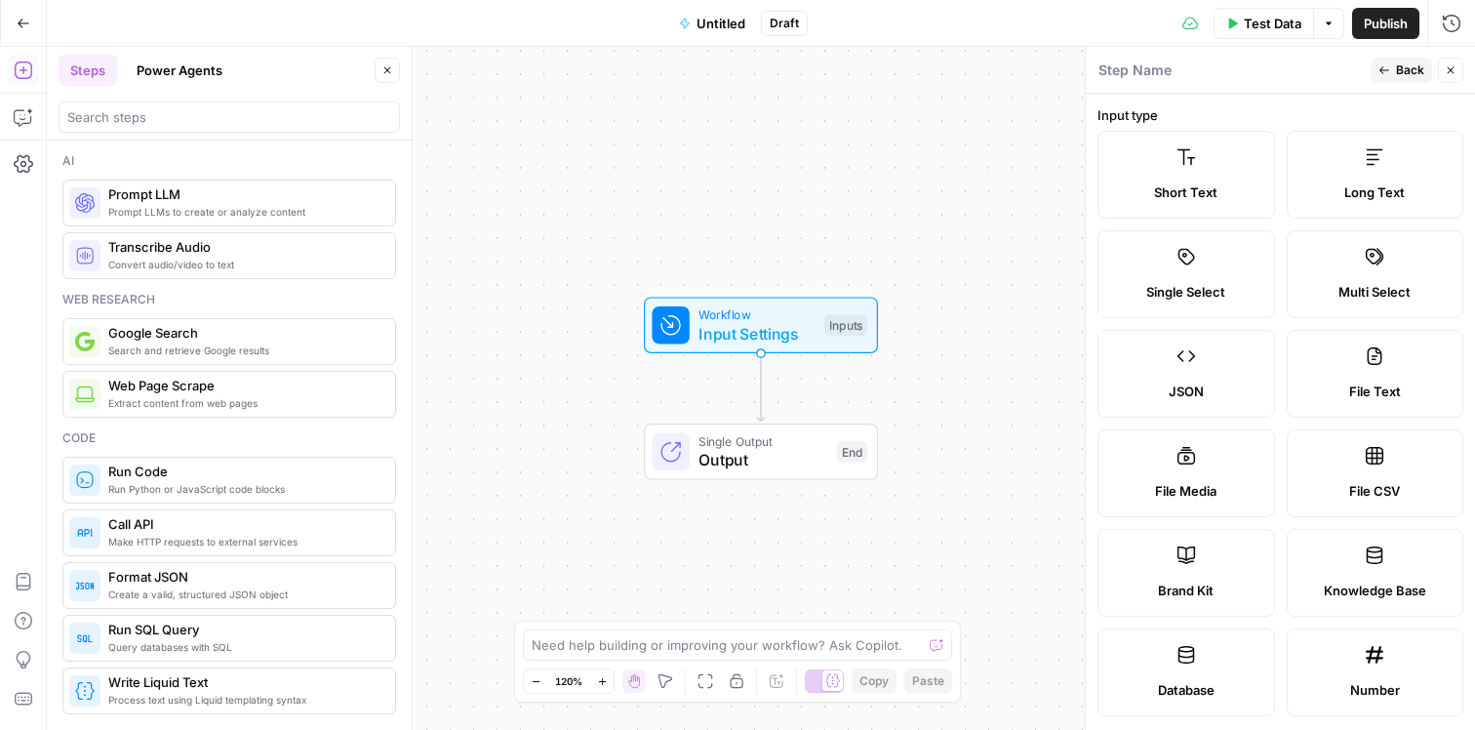
click at [1227, 556] on label "Brand Kit" at bounding box center [1187, 573] width 178 height 88
type input "Brand Kit"
type input "brand_kit"
click at [1200, 561] on label "Brand Kit" at bounding box center [1187, 573] width 178 height 88
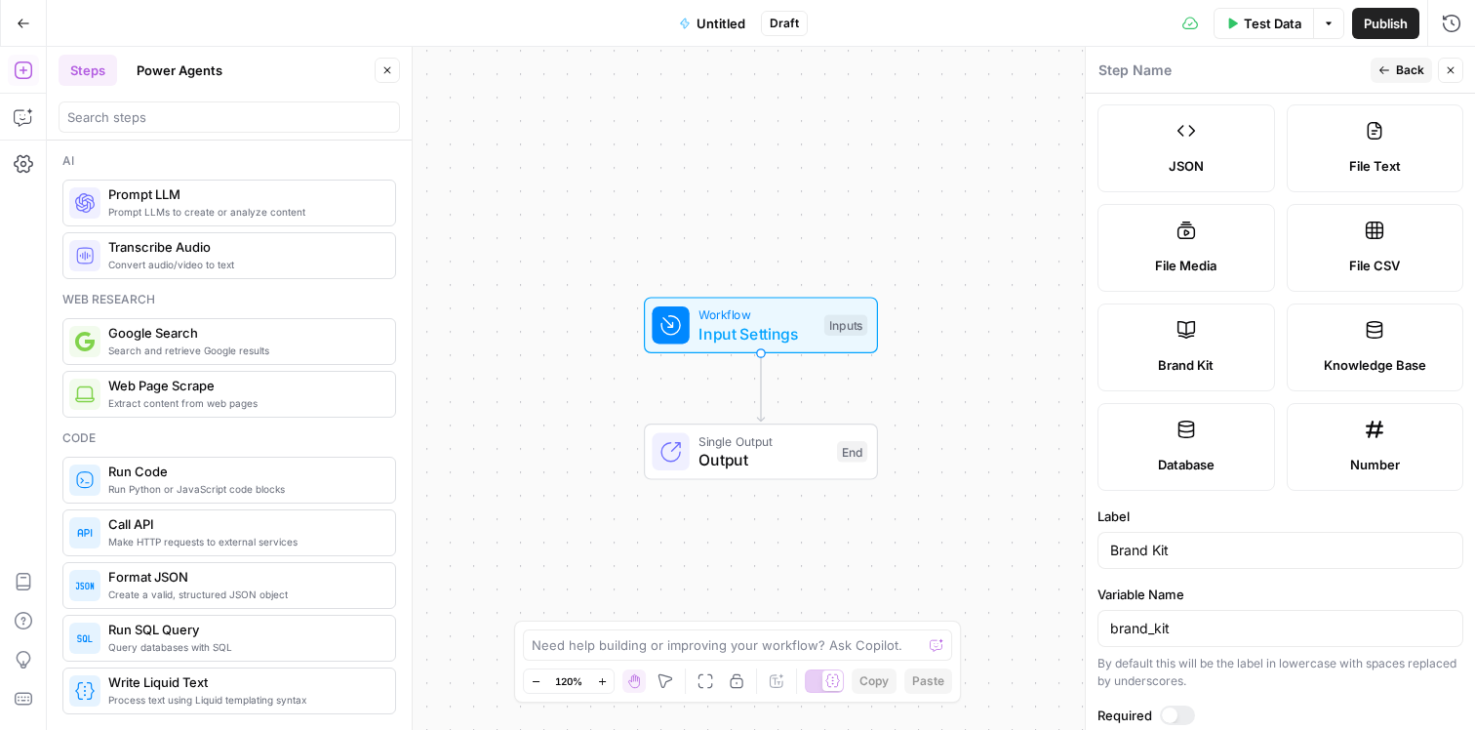
scroll to position [341, 0]
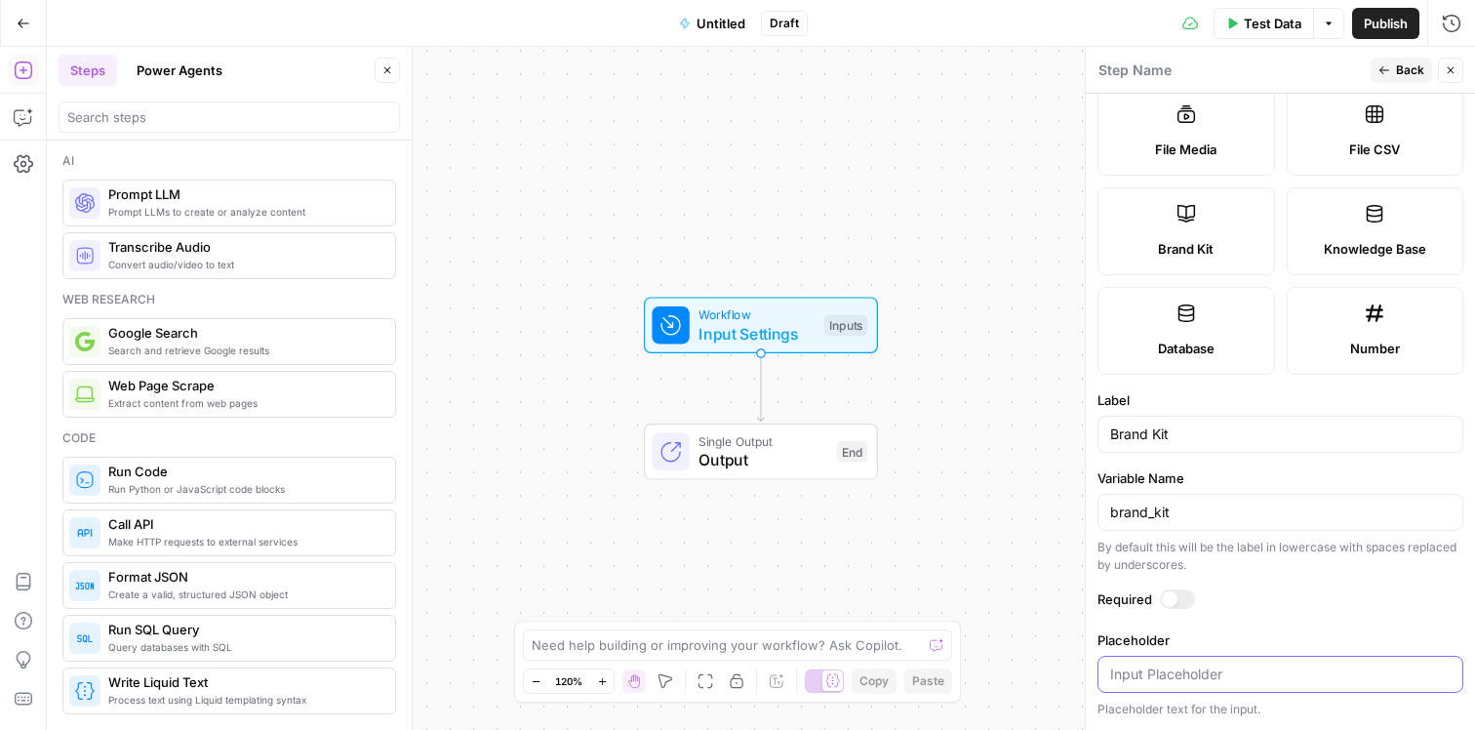
click at [1164, 674] on input "Placeholder" at bounding box center [1280, 674] width 340 height 20
click at [831, 447] on div "Single Output Output End Switch to multiple outputs" at bounding box center [759, 451] width 216 height 40
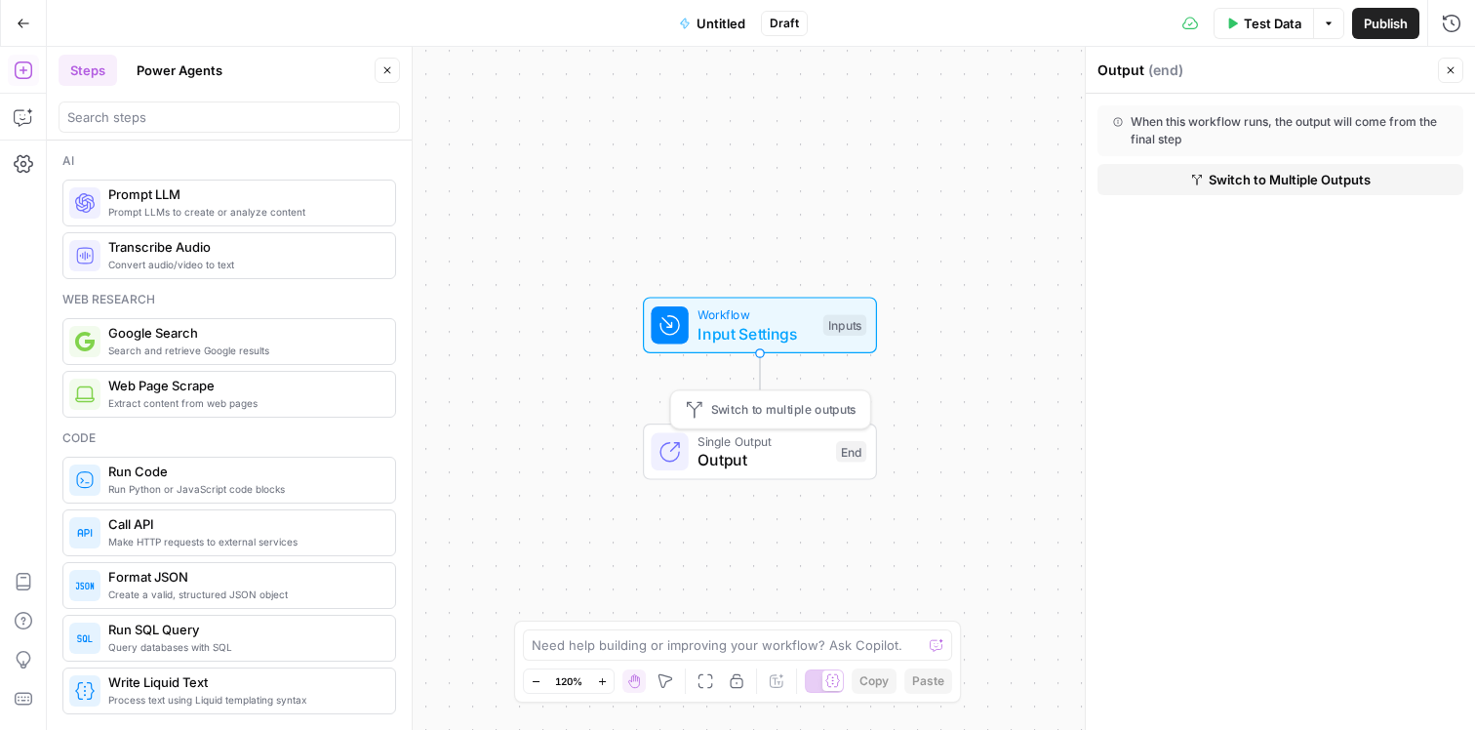
click at [800, 311] on span "Workflow" at bounding box center [756, 314] width 116 height 19
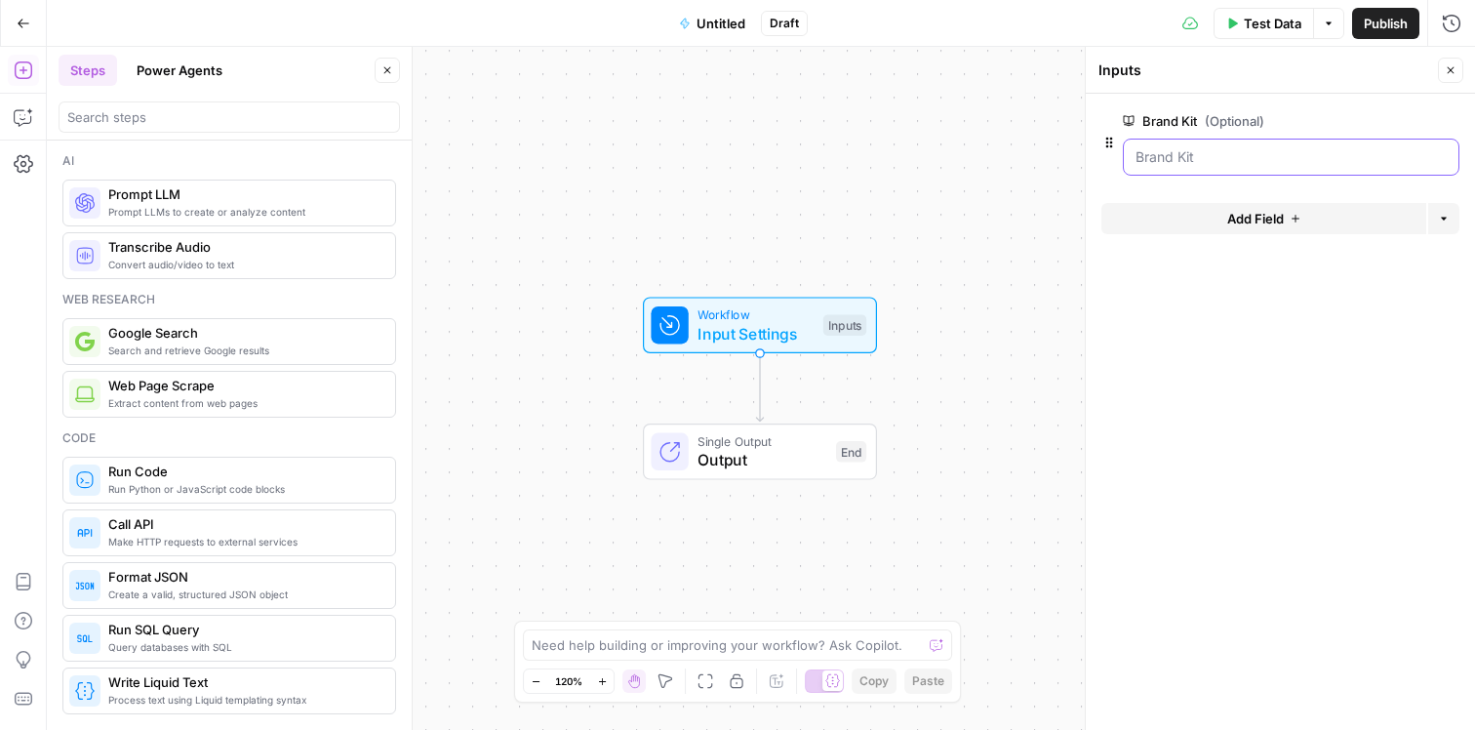
click at [1257, 159] on Kit "Brand Kit (Optional)" at bounding box center [1291, 157] width 311 height 20
click at [1255, 159] on Kit "Brand Kit (Optional)" at bounding box center [1291, 157] width 311 height 20
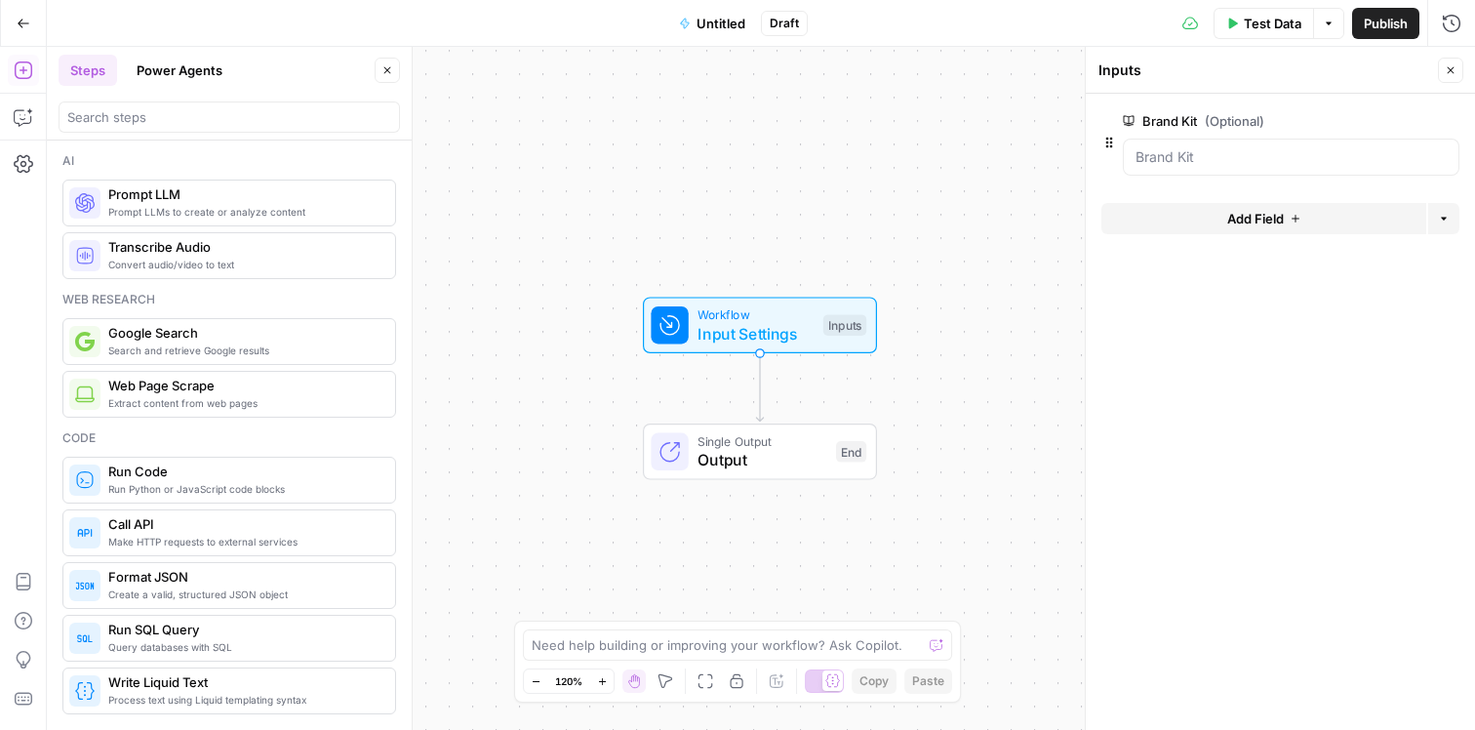
click at [1197, 173] on div at bounding box center [1291, 157] width 337 height 37
click at [1433, 211] on button "Options" at bounding box center [1443, 218] width 31 height 31
click at [1347, 213] on button "Add Field" at bounding box center [1263, 218] width 325 height 31
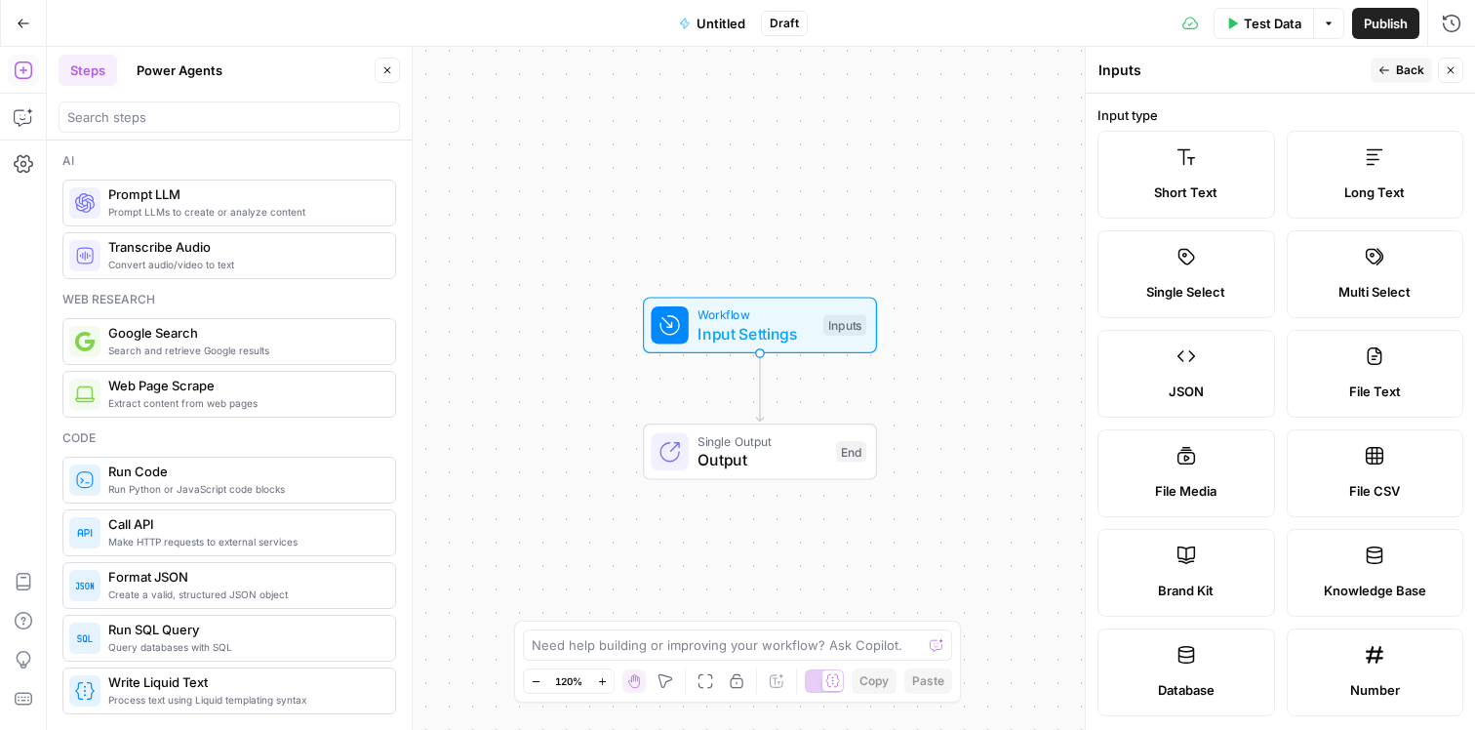
click at [844, 330] on div "Inputs" at bounding box center [844, 324] width 43 height 21
click at [1453, 72] on icon "button" at bounding box center [1451, 70] width 7 height 7
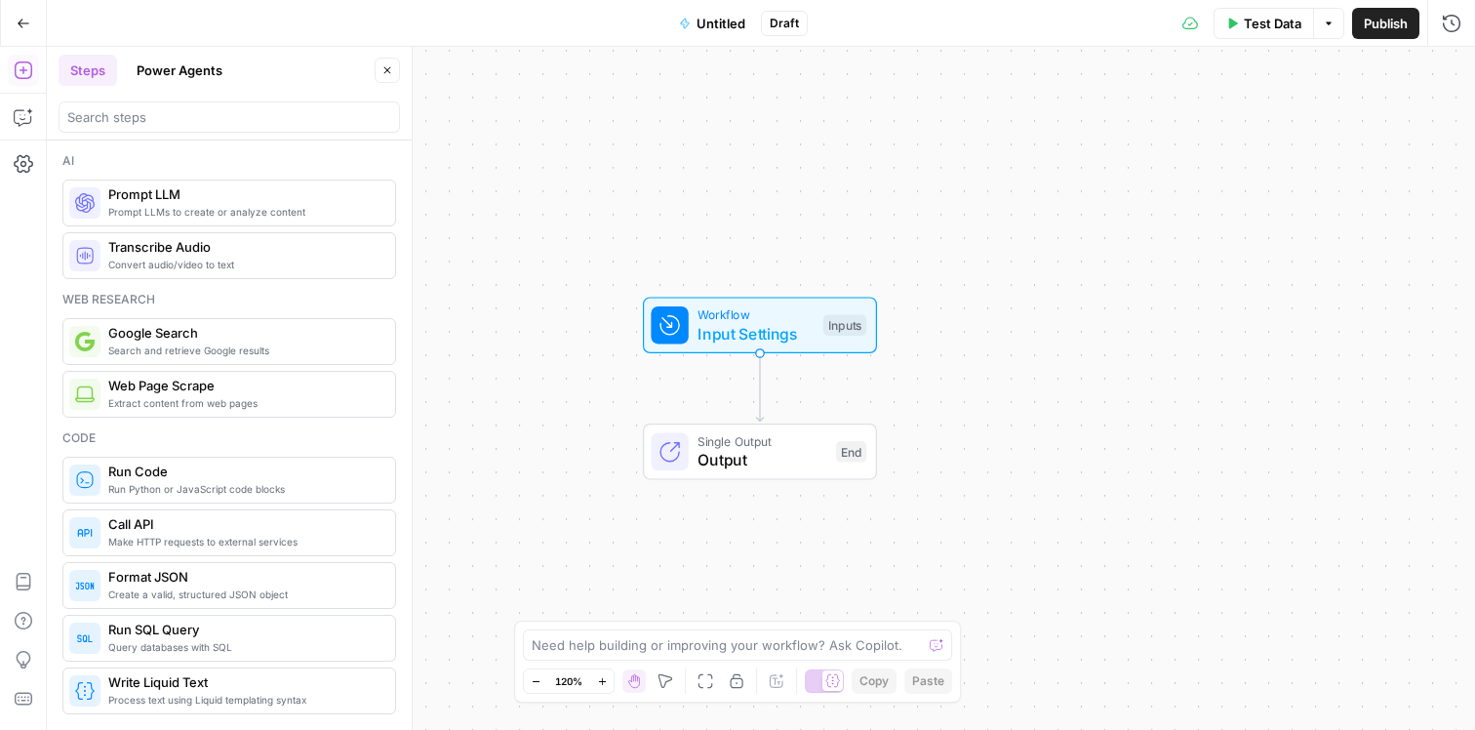
click at [778, 328] on span "Input Settings" at bounding box center [756, 333] width 116 height 23
click at [1185, 158] on Kit "Brand Kit (Optional)" at bounding box center [1291, 157] width 311 height 20
click at [1140, 154] on Kit "Brand Kit (Optional)" at bounding box center [1291, 157] width 311 height 20
click at [1379, 121] on span "edit field" at bounding box center [1386, 121] width 43 height 16
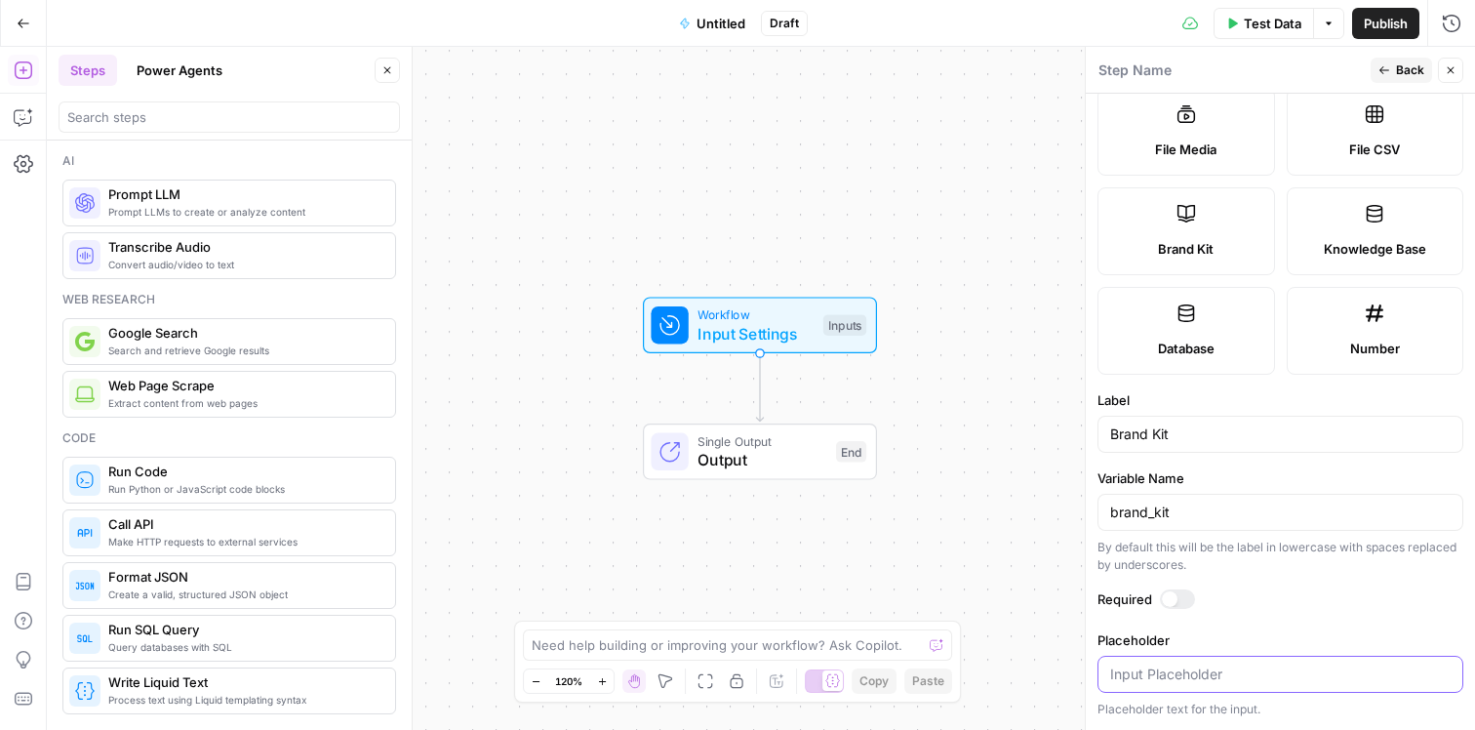
click at [1172, 667] on input "Placeholder" at bounding box center [1280, 674] width 340 height 20
click at [1221, 432] on input "Brand Kit" at bounding box center [1280, 434] width 340 height 20
click at [1220, 432] on input "Brand Kit" at bounding box center [1280, 434] width 340 height 20
click at [1200, 674] on input "Placeholder" at bounding box center [1280, 674] width 340 height 20
click at [1125, 382] on form "Input type Short Text Long Text Single Select Multi Select JSON File Text File …" at bounding box center [1280, 412] width 389 height 636
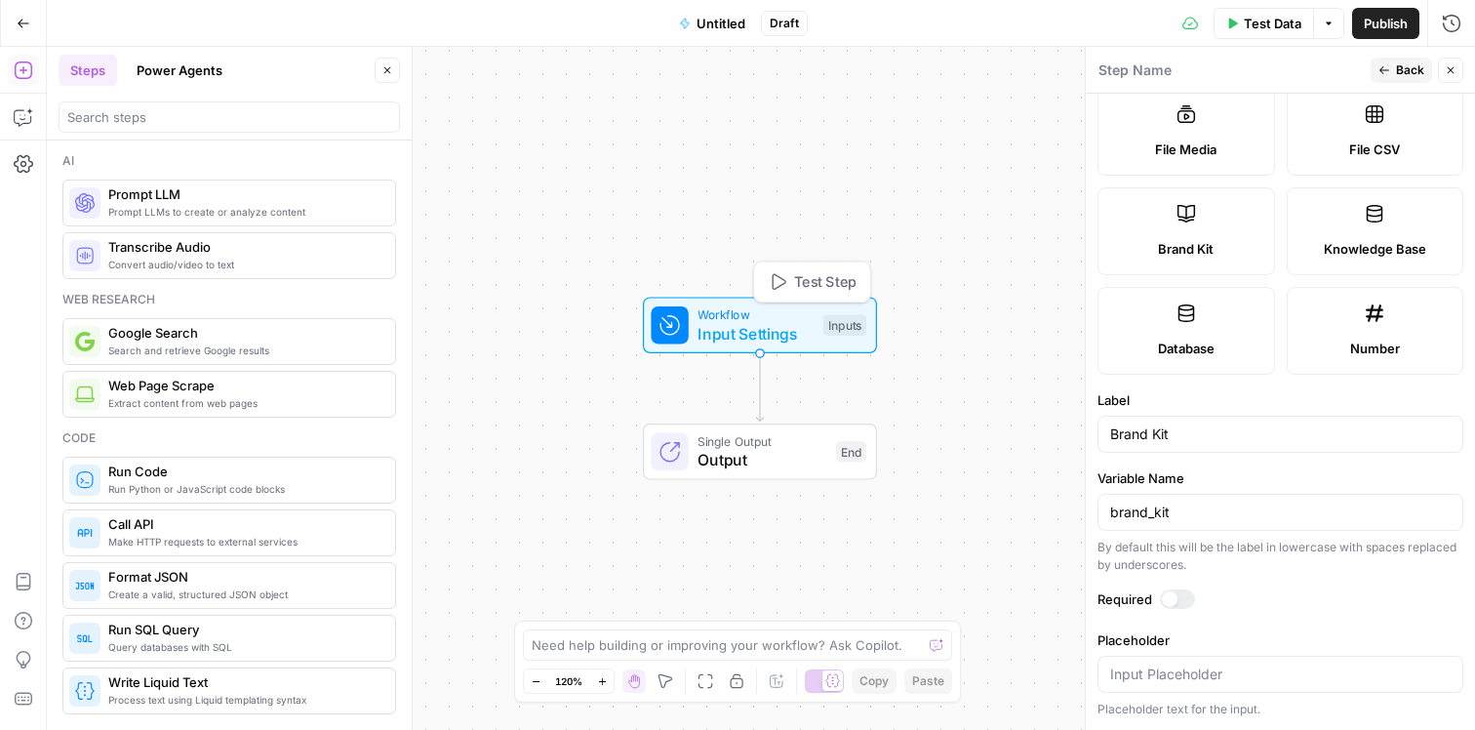
click at [824, 286] on span "Test Step" at bounding box center [825, 281] width 62 height 21
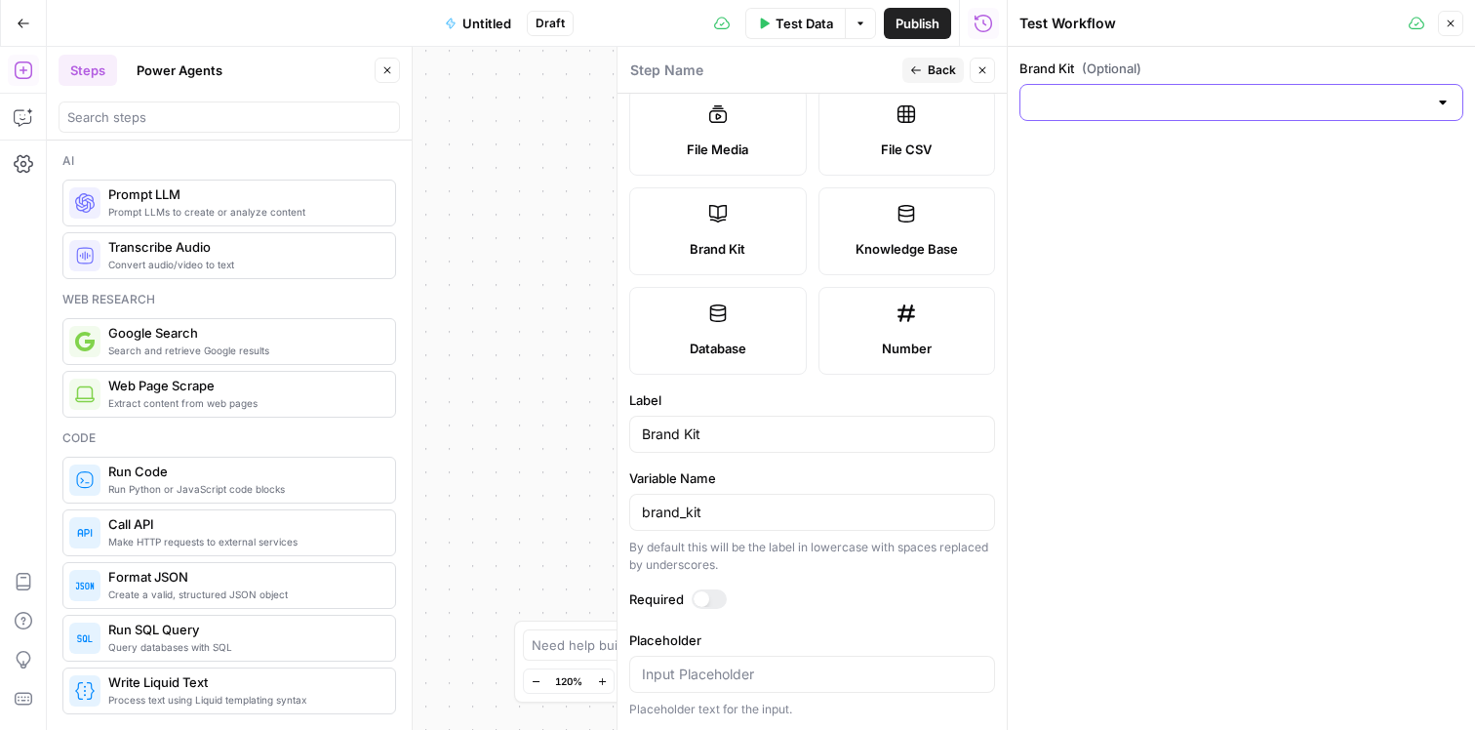
click at [1123, 106] on input "Brand Kit (Optional)" at bounding box center [1229, 103] width 395 height 20
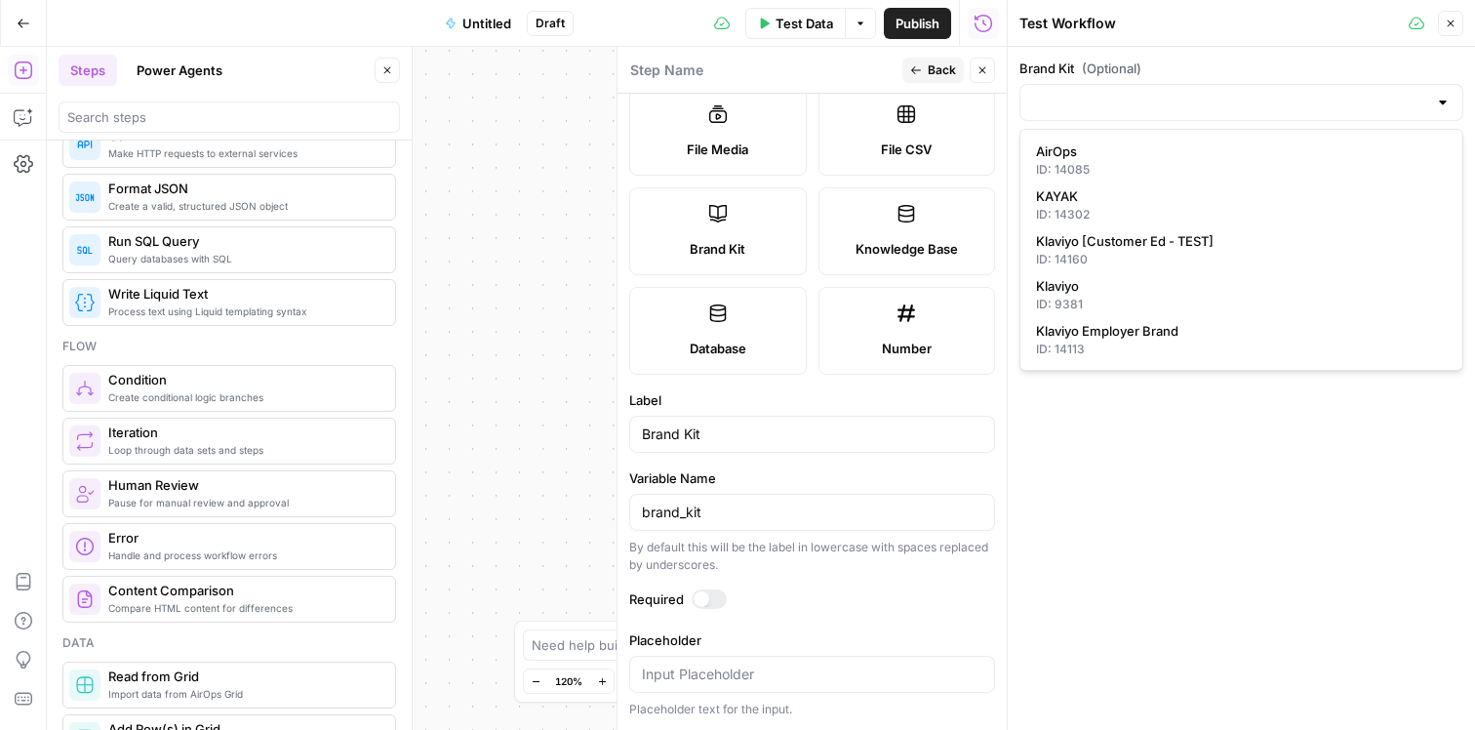
scroll to position [296, 0]
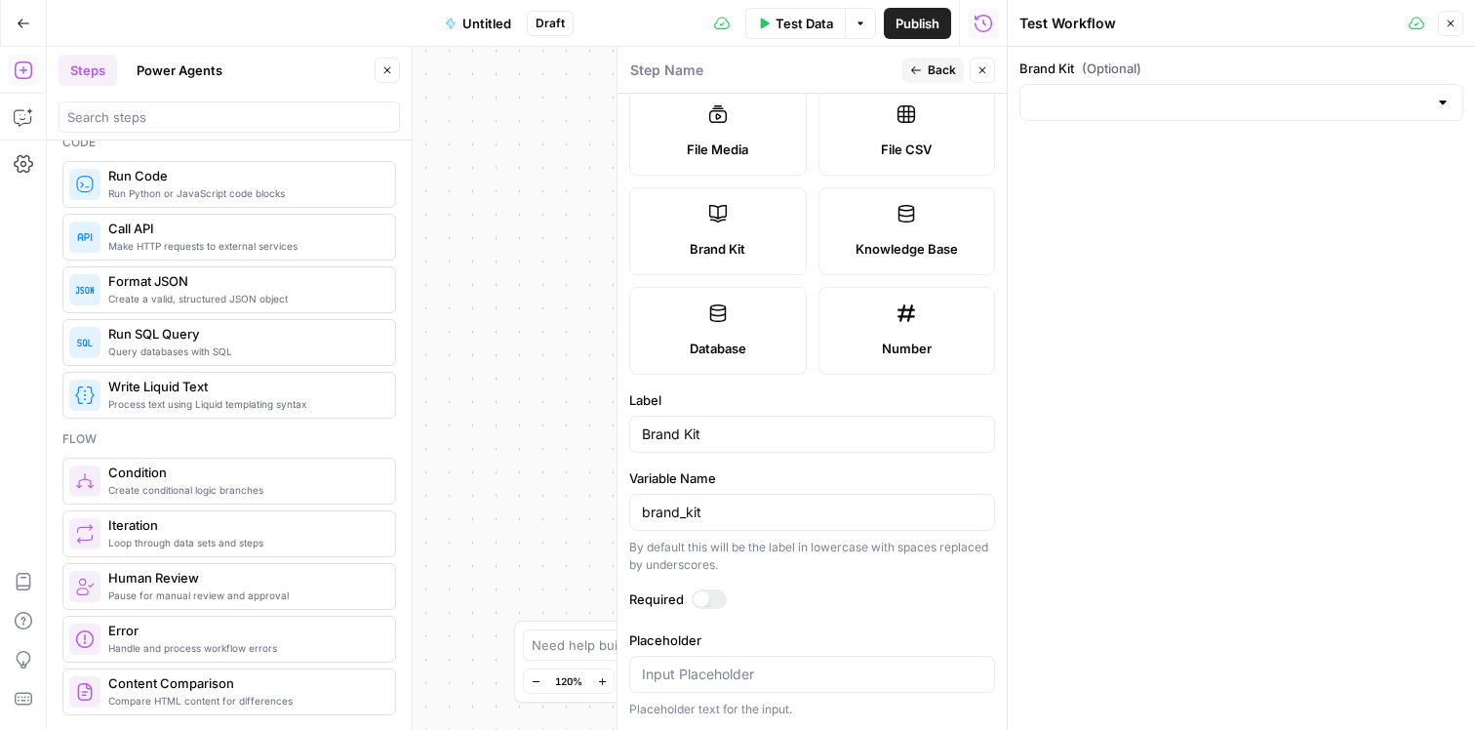
click at [22, 21] on icon "button" at bounding box center [24, 24] width 14 height 14
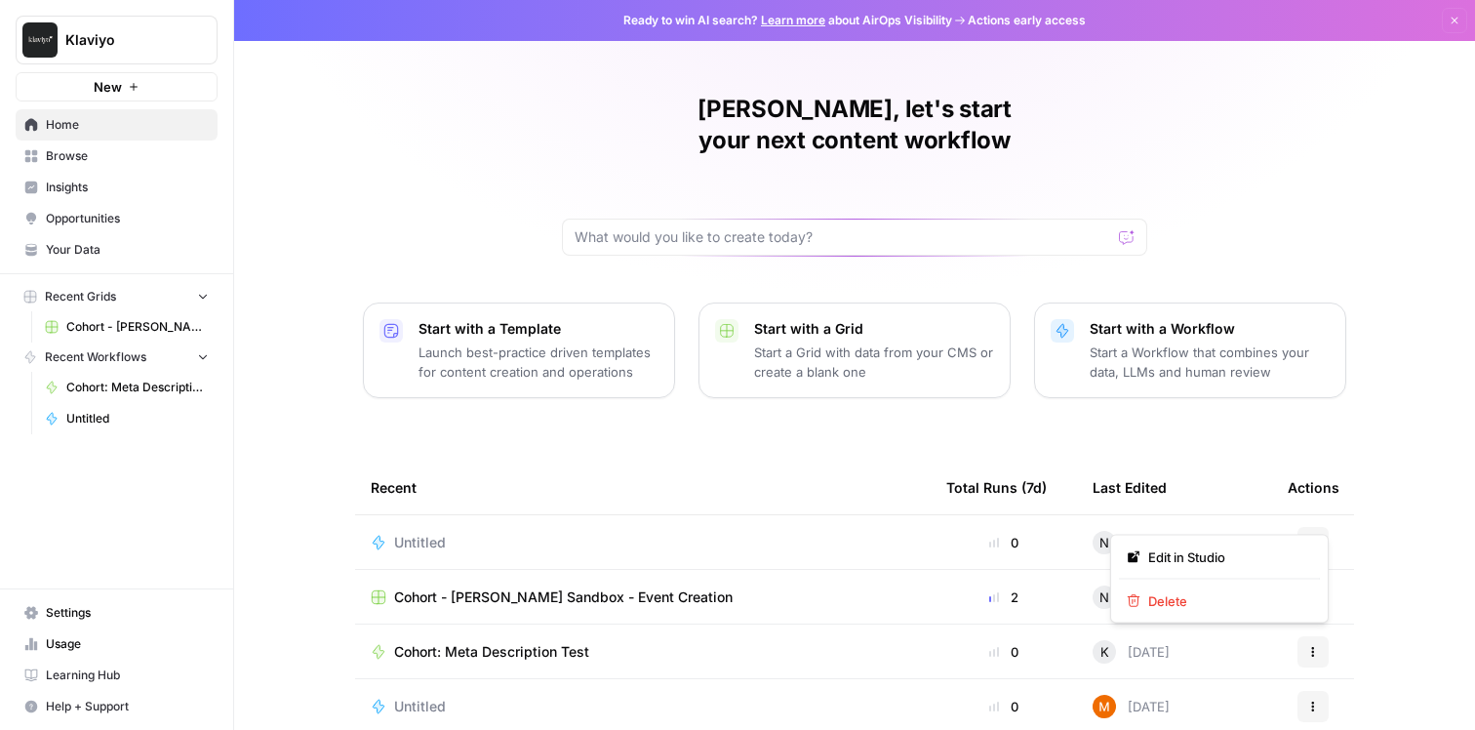
click at [1306, 527] on button "Actions" at bounding box center [1313, 542] width 31 height 31
click at [1417, 579] on div "[PERSON_NAME], let's start your next content workflow Start with a Template Lau…" at bounding box center [854, 464] width 1241 height 929
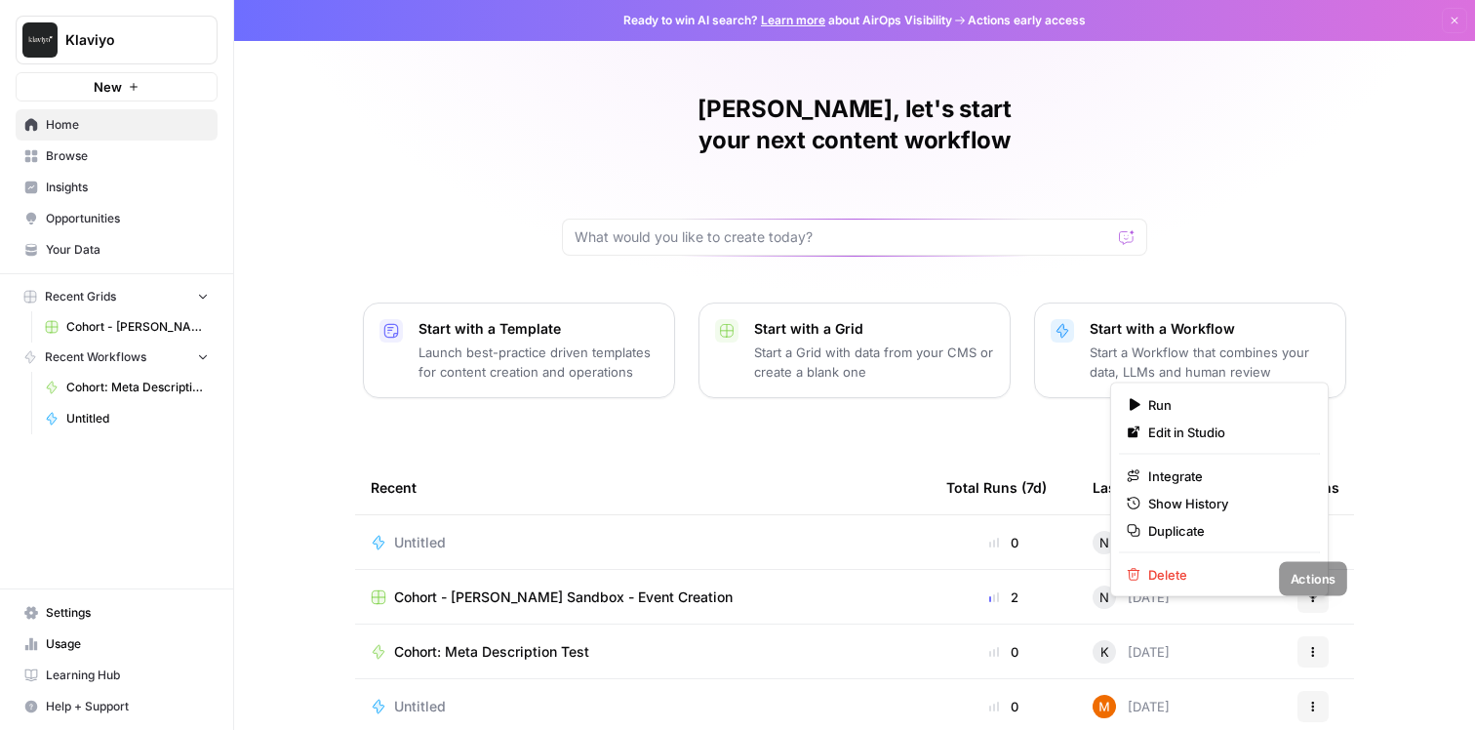
click at [1312, 646] on icon "button" at bounding box center [1313, 652] width 12 height 12
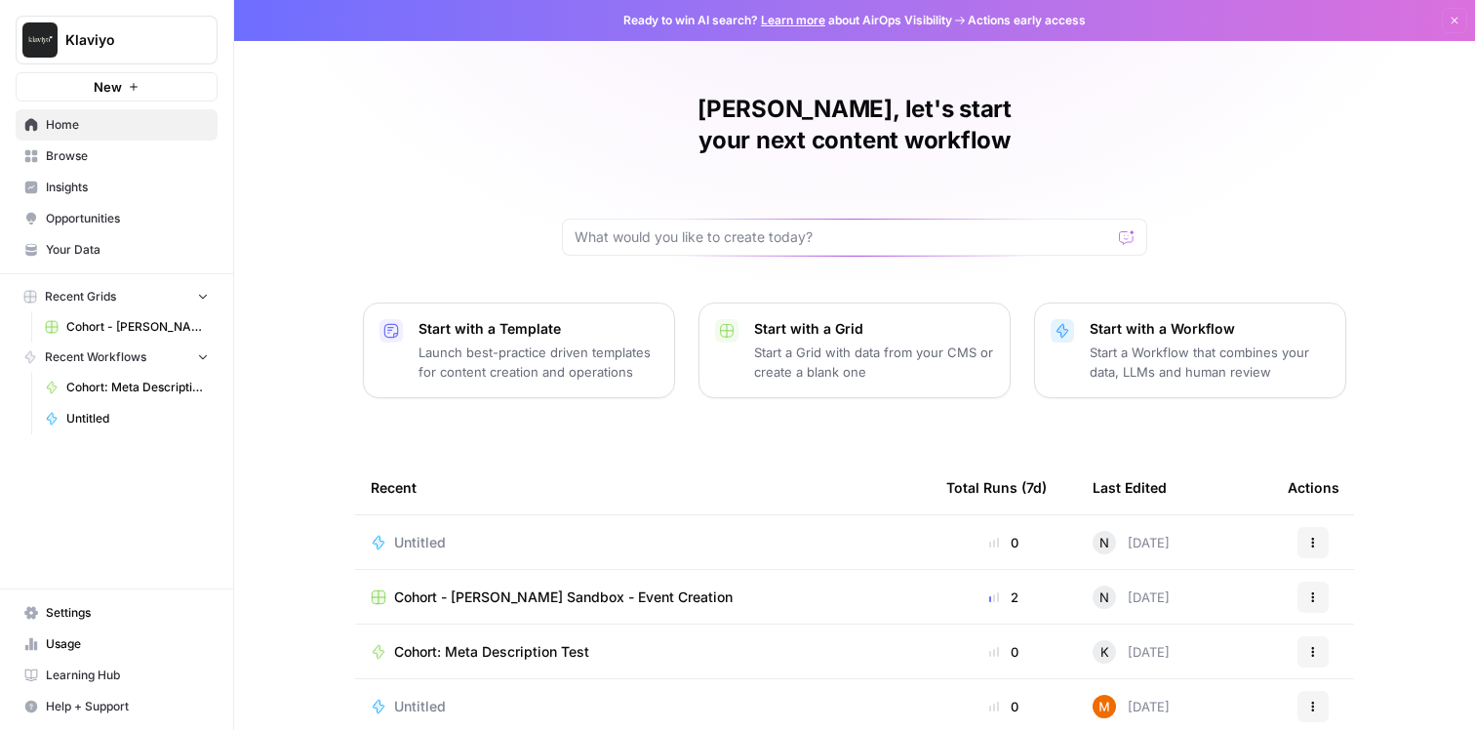
click at [1384, 602] on div "[PERSON_NAME], let's start your next content workflow Start with a Template Lau…" at bounding box center [854, 464] width 1241 height 929
click at [1316, 581] on button "Actions" at bounding box center [1313, 596] width 31 height 31
click at [1364, 595] on div "[PERSON_NAME], let's start your next content workflow Start with a Template Lau…" at bounding box center [854, 464] width 1241 height 929
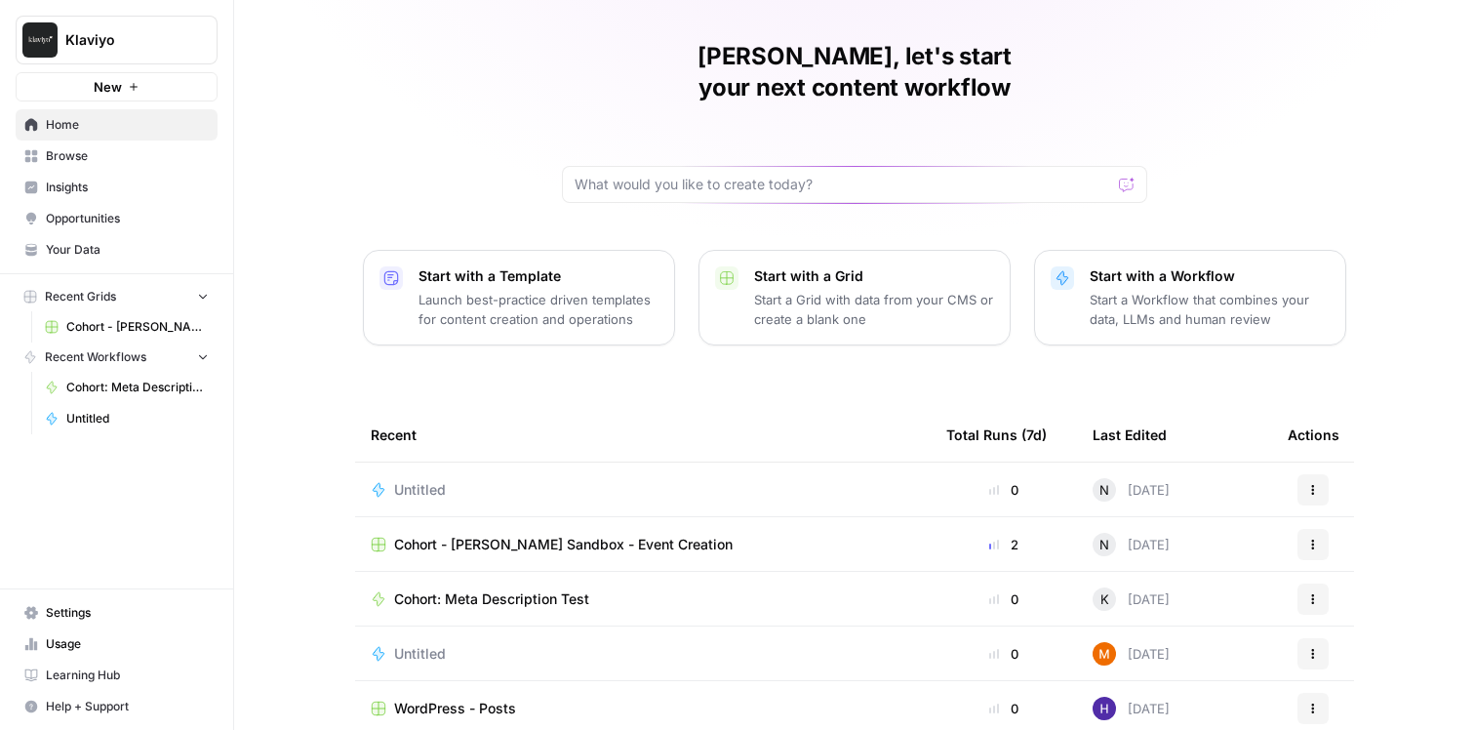
scroll to position [42, 0]
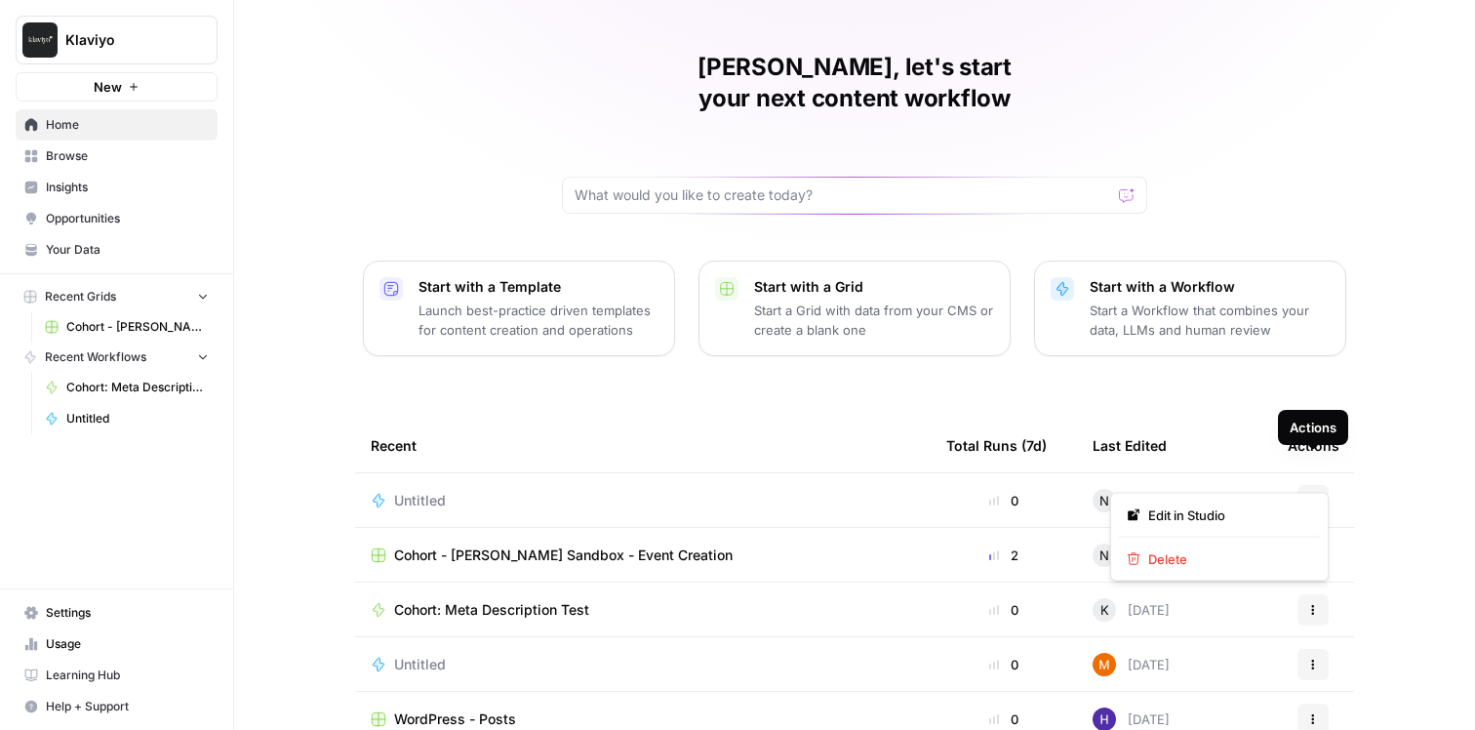
click at [1318, 485] on button "Actions" at bounding box center [1313, 500] width 31 height 31
click at [1218, 551] on span "Delete" at bounding box center [1226, 559] width 156 height 20
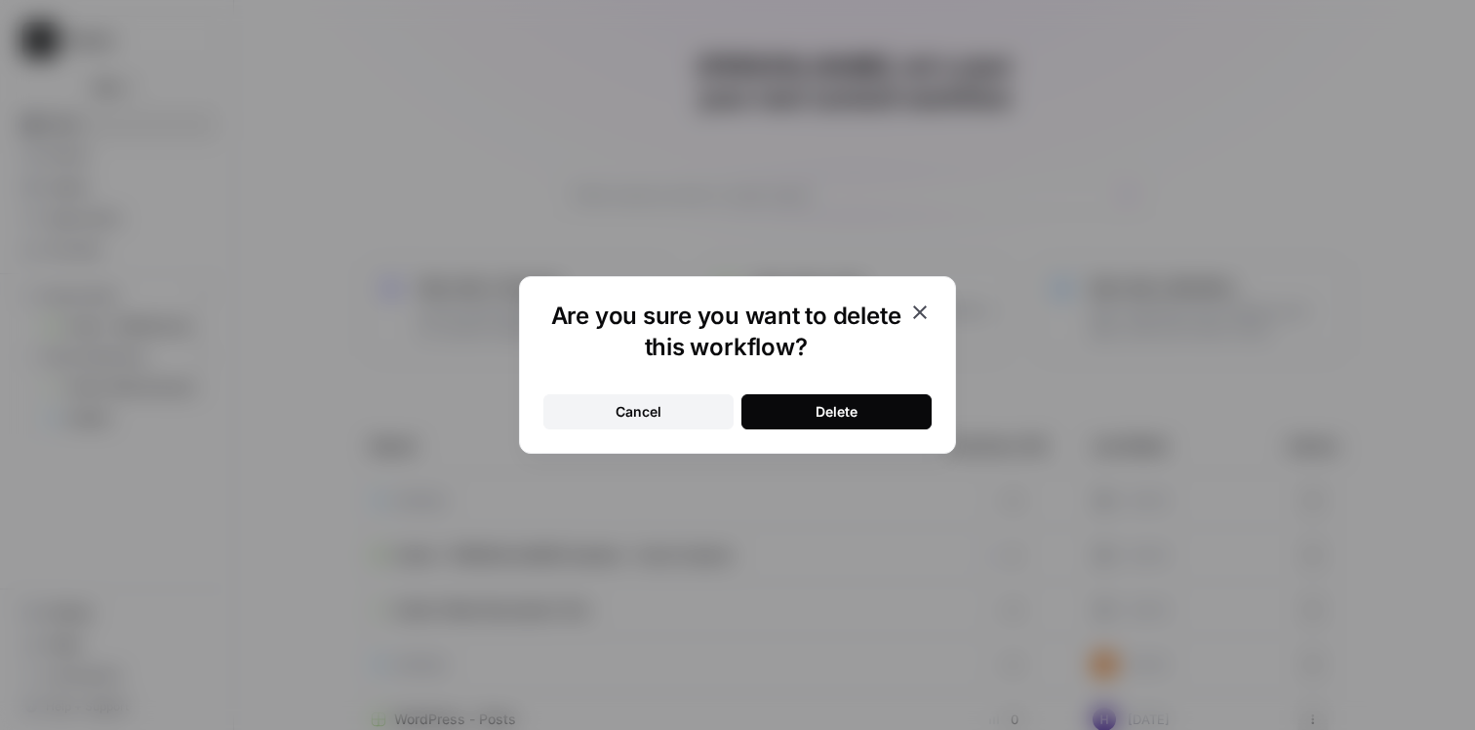
click at [808, 408] on button "Delete" at bounding box center [836, 411] width 190 height 35
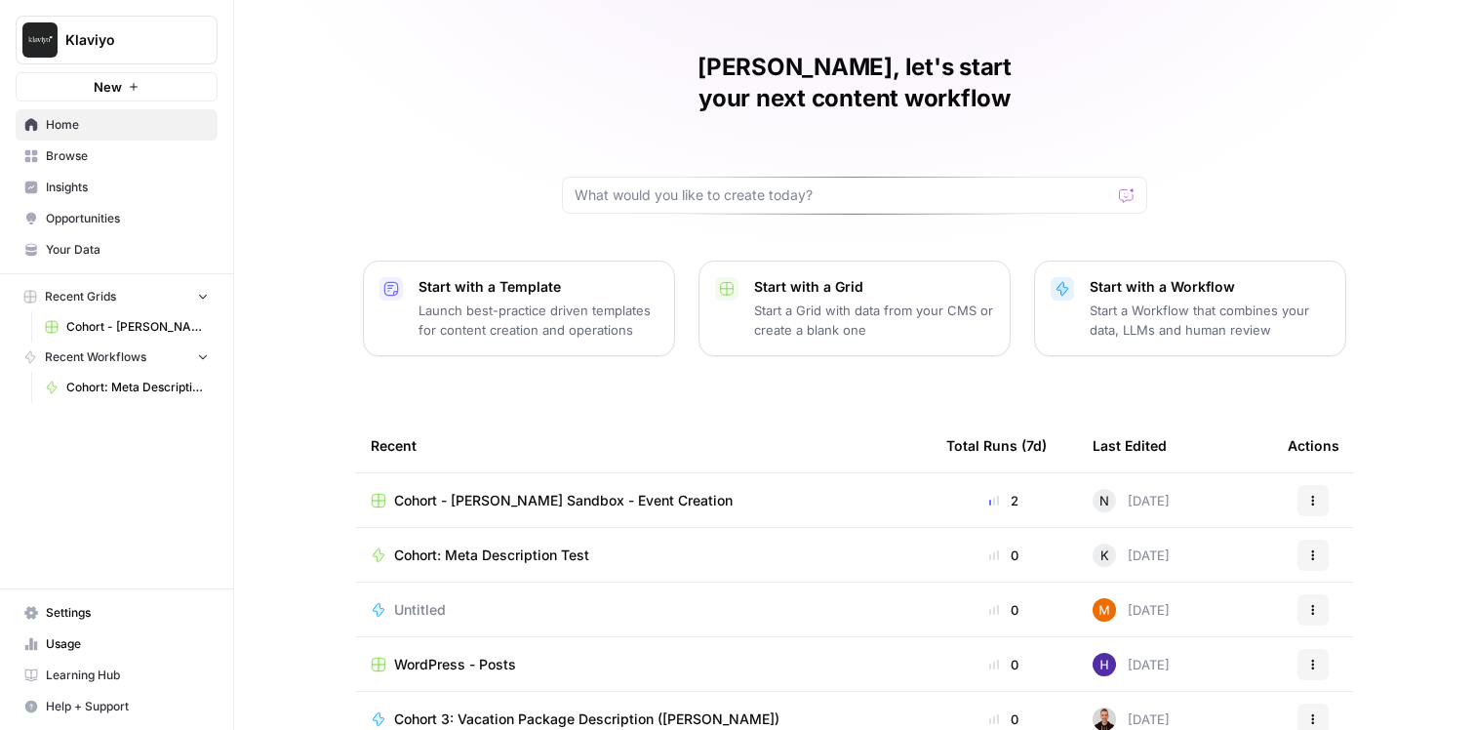
click at [123, 165] on link "Browse" at bounding box center [117, 155] width 202 height 31
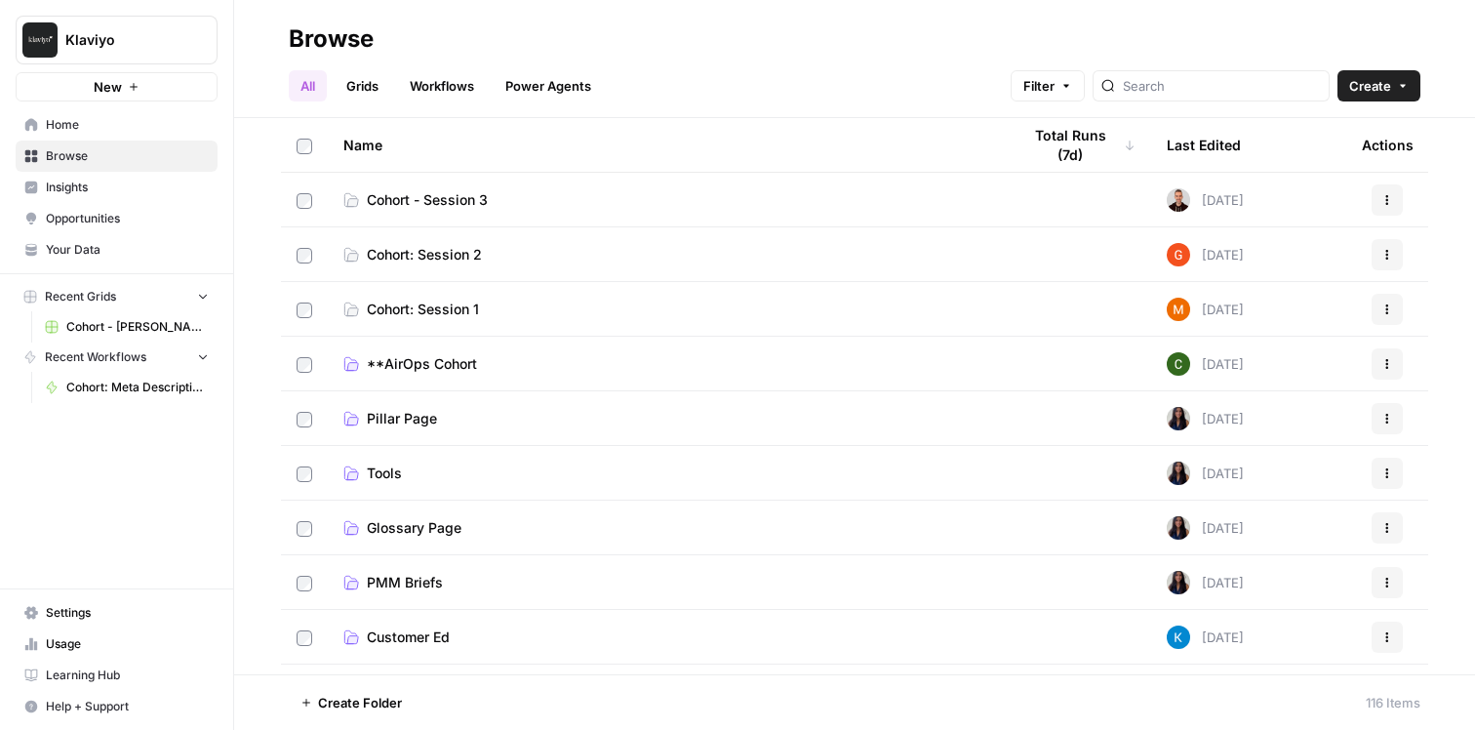
click at [1417, 88] on button "Create" at bounding box center [1378, 85] width 83 height 31
click at [659, 25] on div "Browse" at bounding box center [855, 38] width 1132 height 31
click at [106, 253] on span "Your Data" at bounding box center [127, 250] width 163 height 18
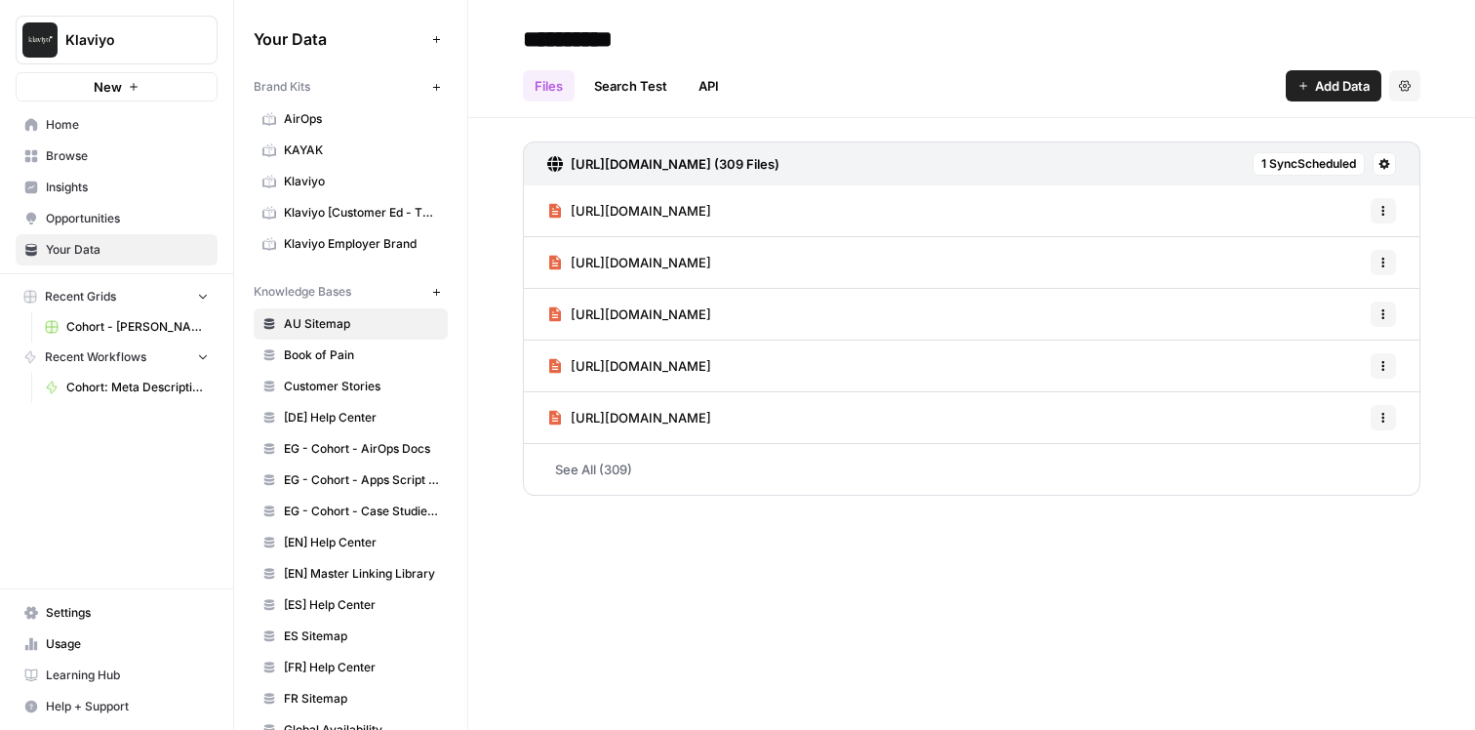
click at [433, 87] on icon "button" at bounding box center [435, 86] width 7 height 7
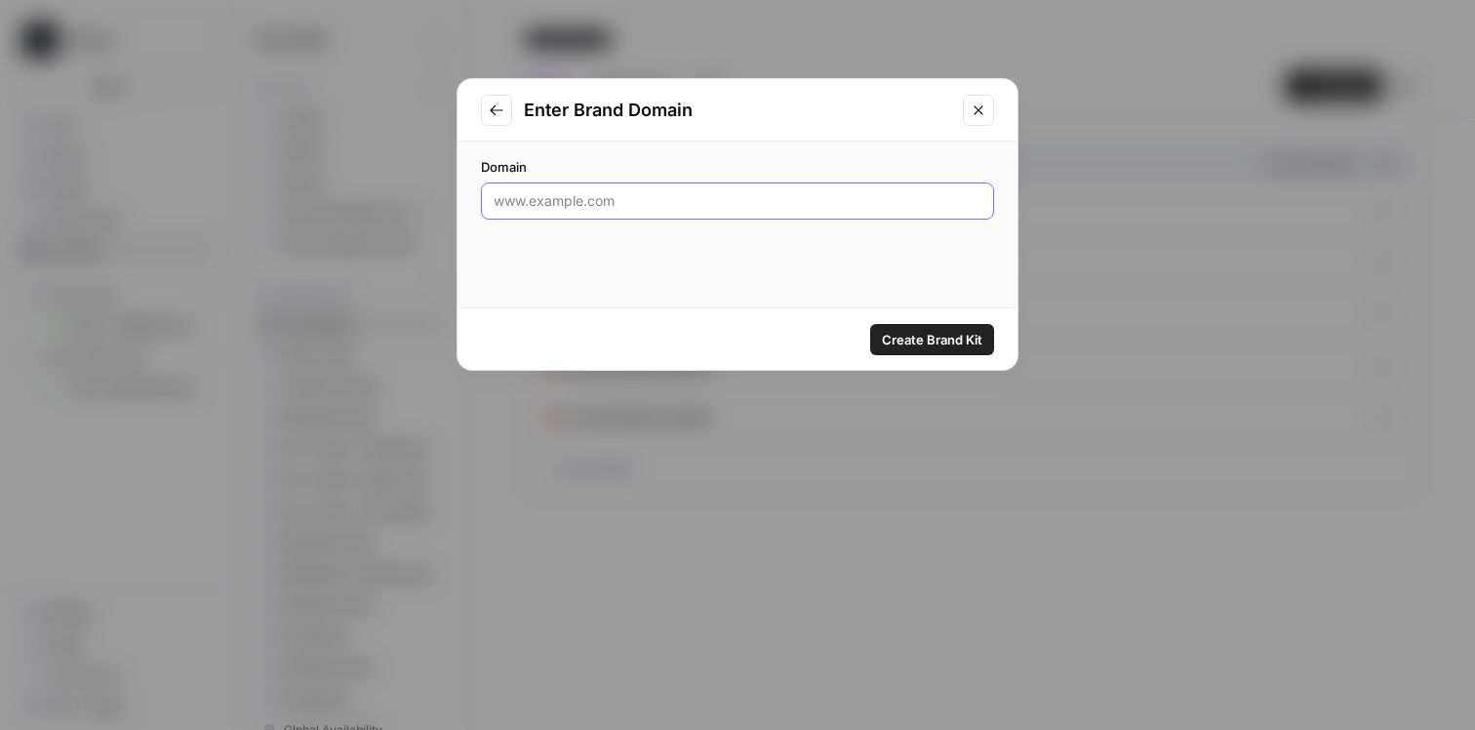
click at [678, 199] on input "Domain" at bounding box center [738, 201] width 488 height 20
click at [501, 109] on icon "Go to previous step" at bounding box center [496, 109] width 13 height 11
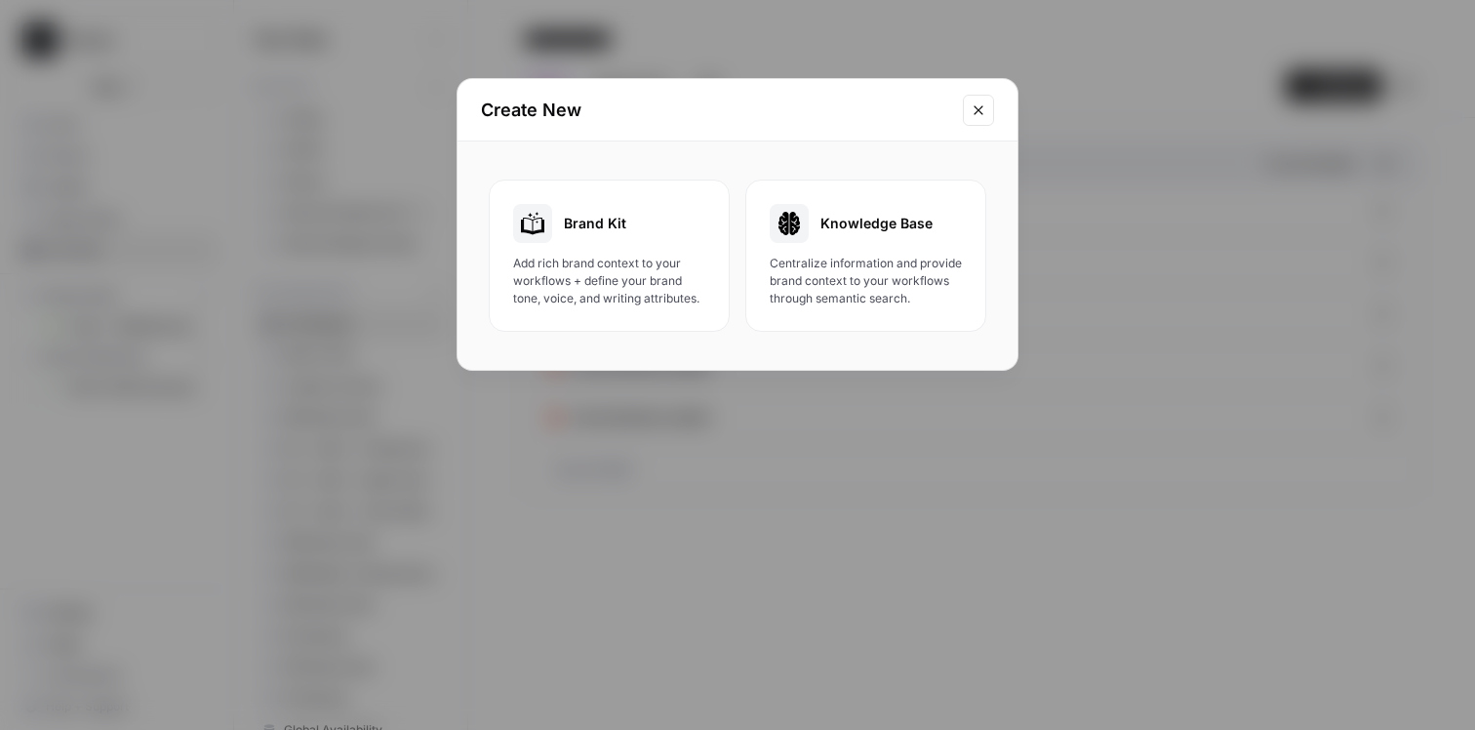
click at [981, 90] on div "Create New" at bounding box center [738, 110] width 560 height 62
click at [980, 95] on button "Close modal" at bounding box center [978, 110] width 31 height 31
